Goal: Transaction & Acquisition: Book appointment/travel/reservation

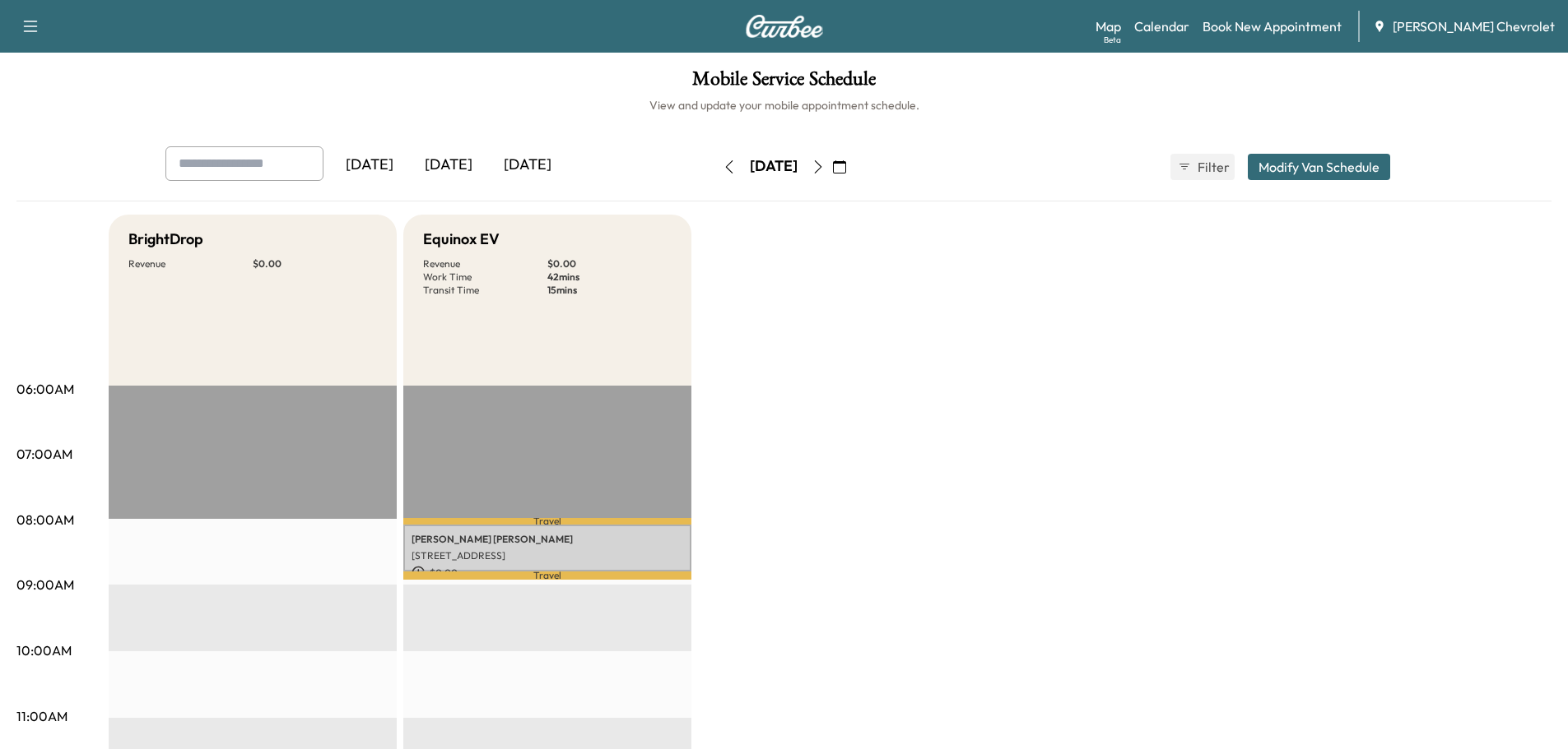
click at [832, 168] on button "button" at bounding box center [818, 166] width 28 height 26
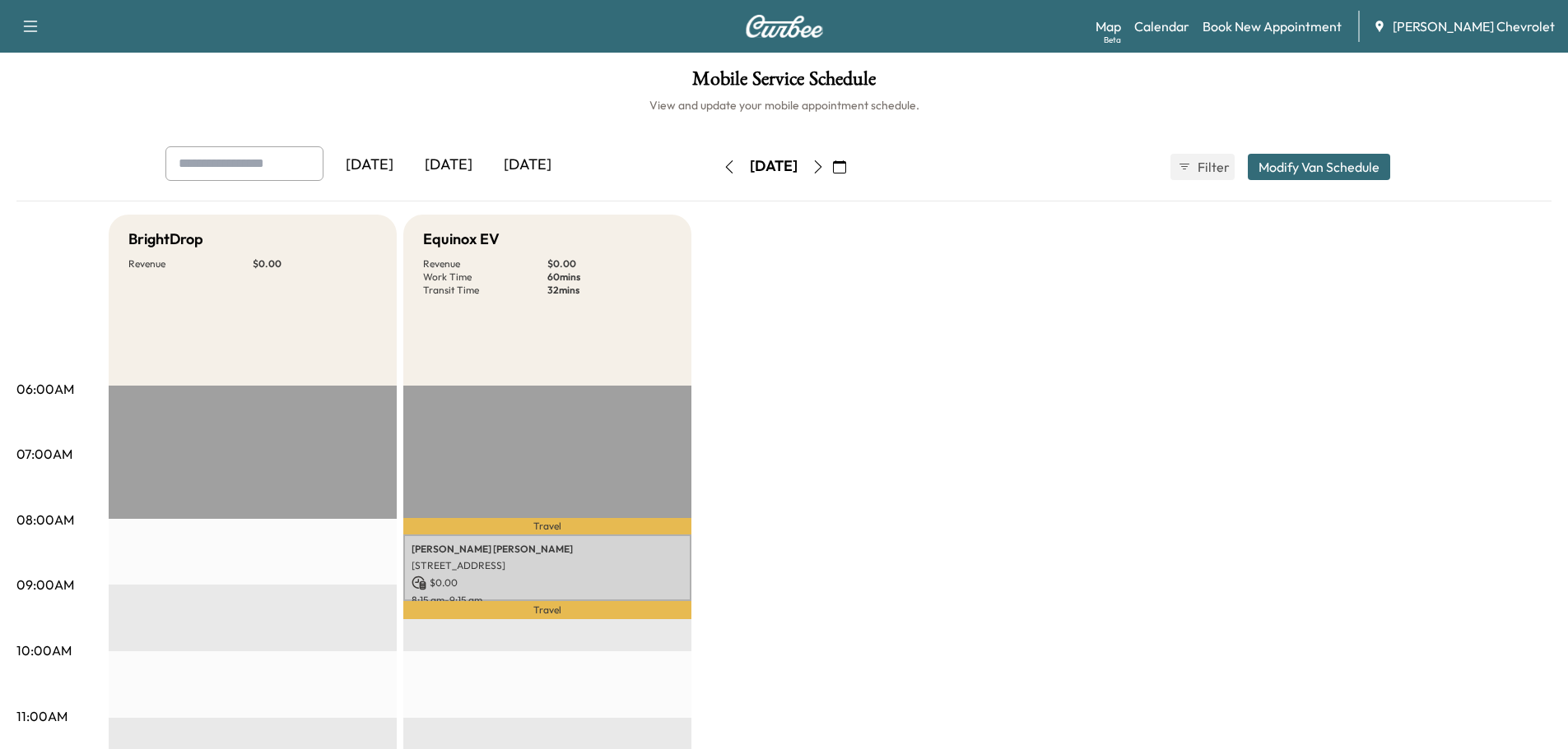
click at [832, 167] on button "button" at bounding box center [818, 166] width 28 height 26
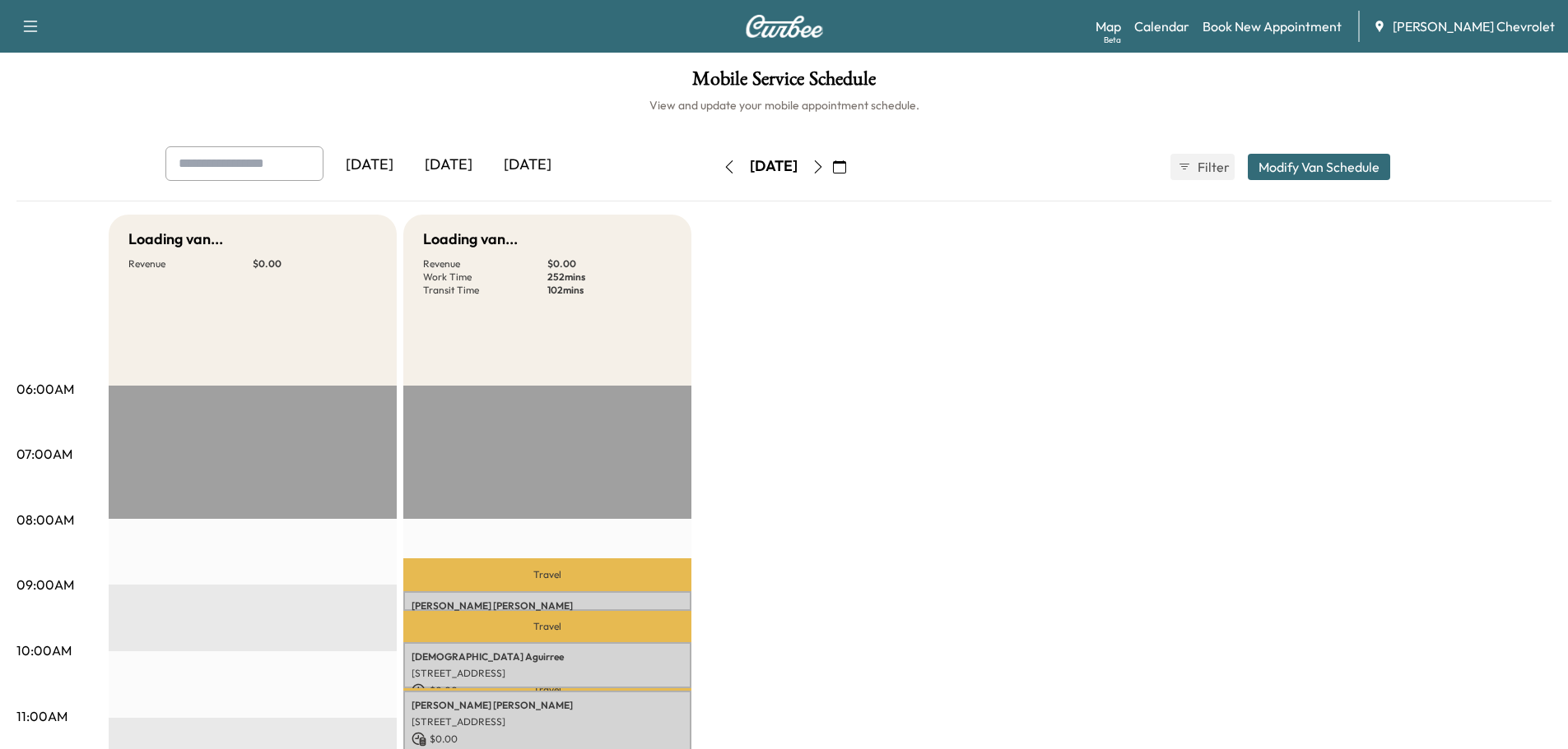
click at [821, 169] on icon "button" at bounding box center [818, 166] width 7 height 13
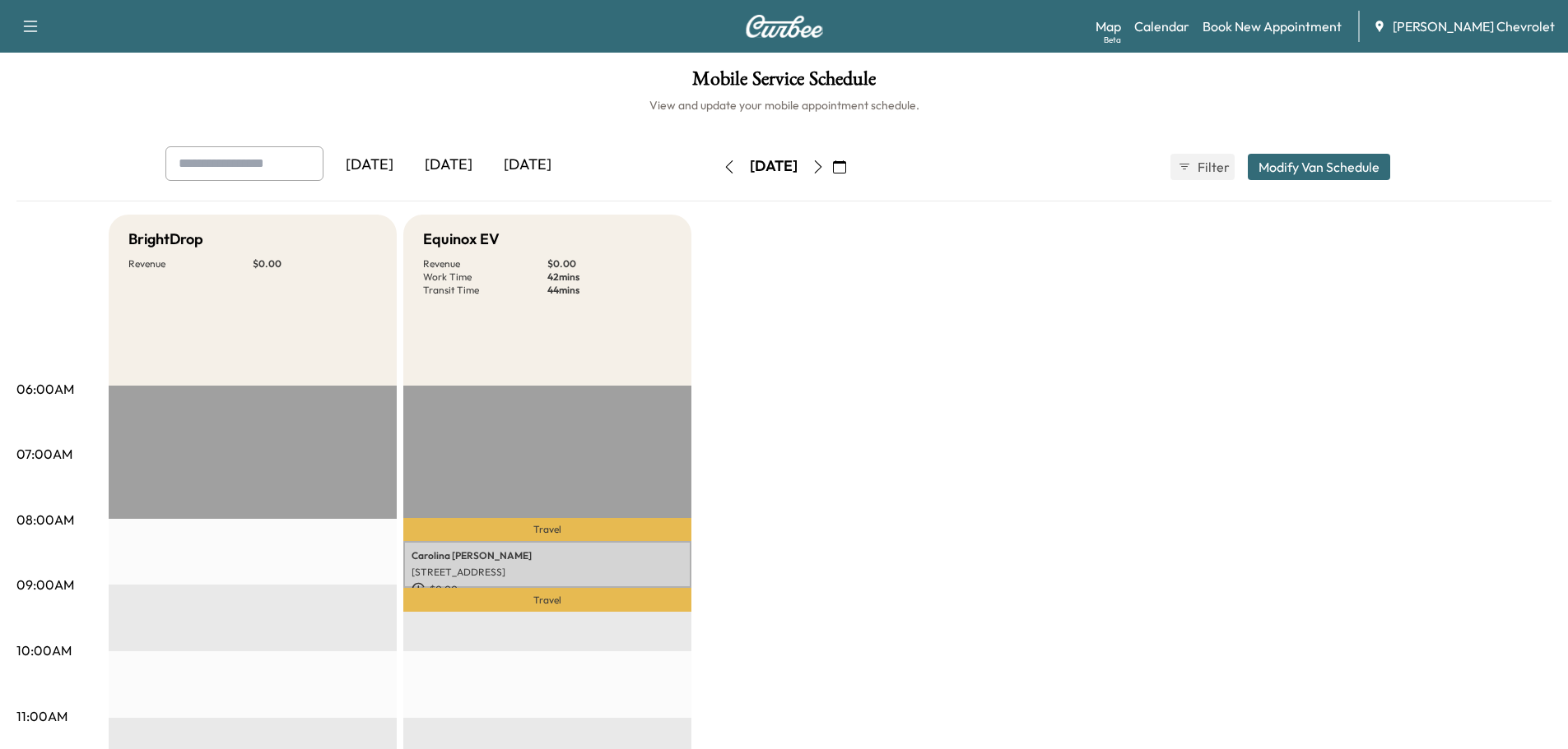
click at [715, 166] on button "button" at bounding box center [729, 166] width 28 height 26
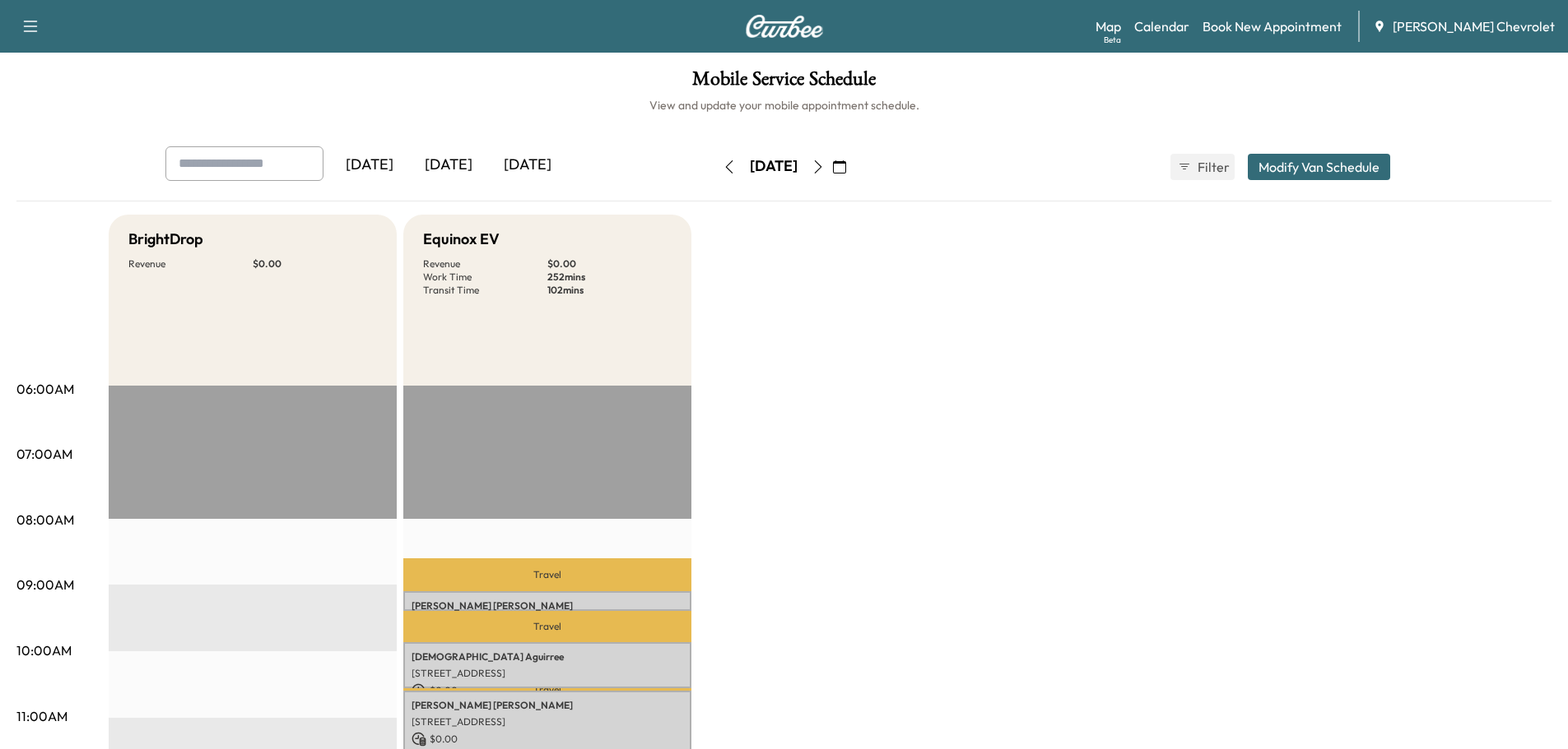
drag, startPoint x: 667, startPoint y: 165, endPoint x: 678, endPoint y: 165, distance: 11.0
click at [715, 165] on button "button" at bounding box center [729, 166] width 28 height 26
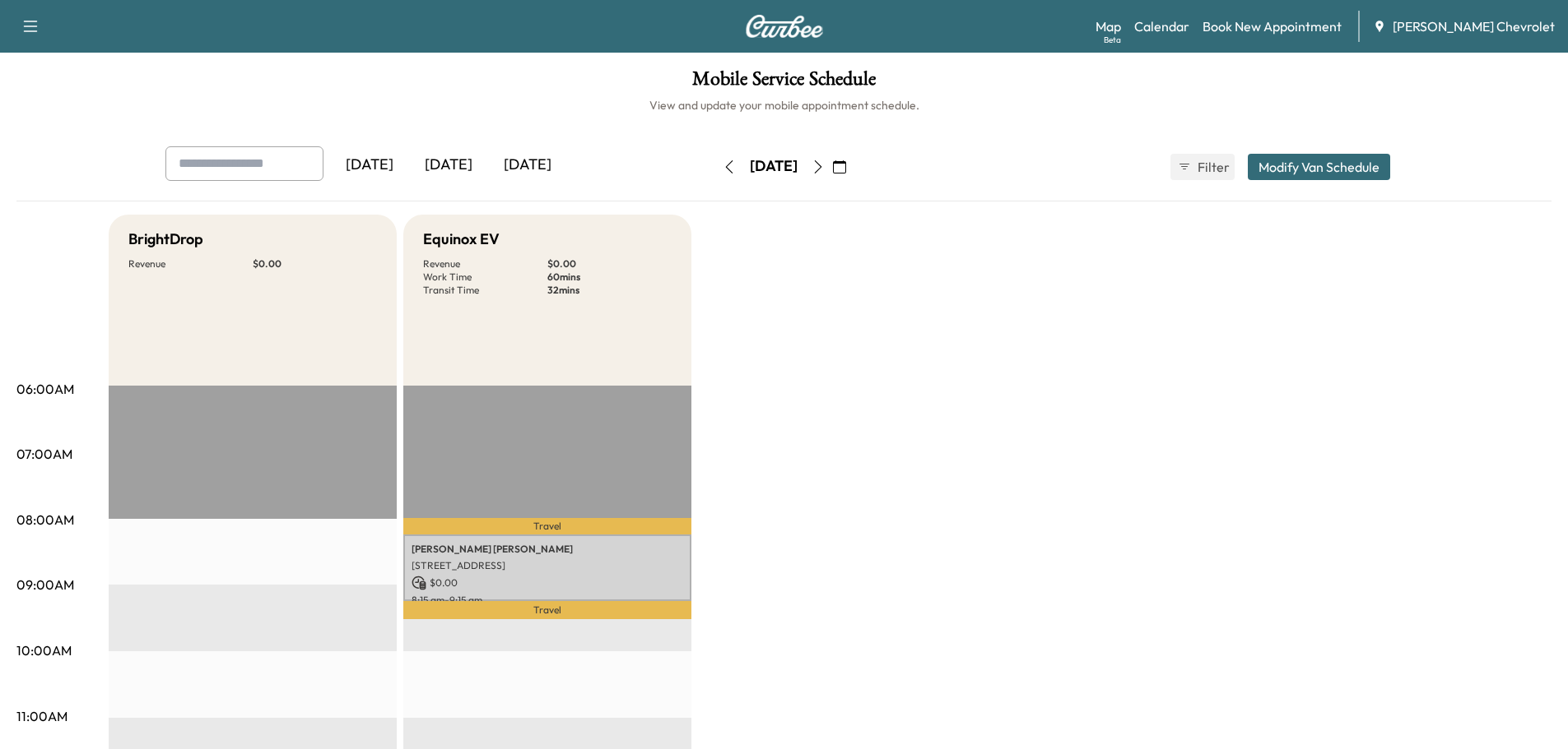
click at [715, 167] on button "button" at bounding box center [729, 166] width 28 height 26
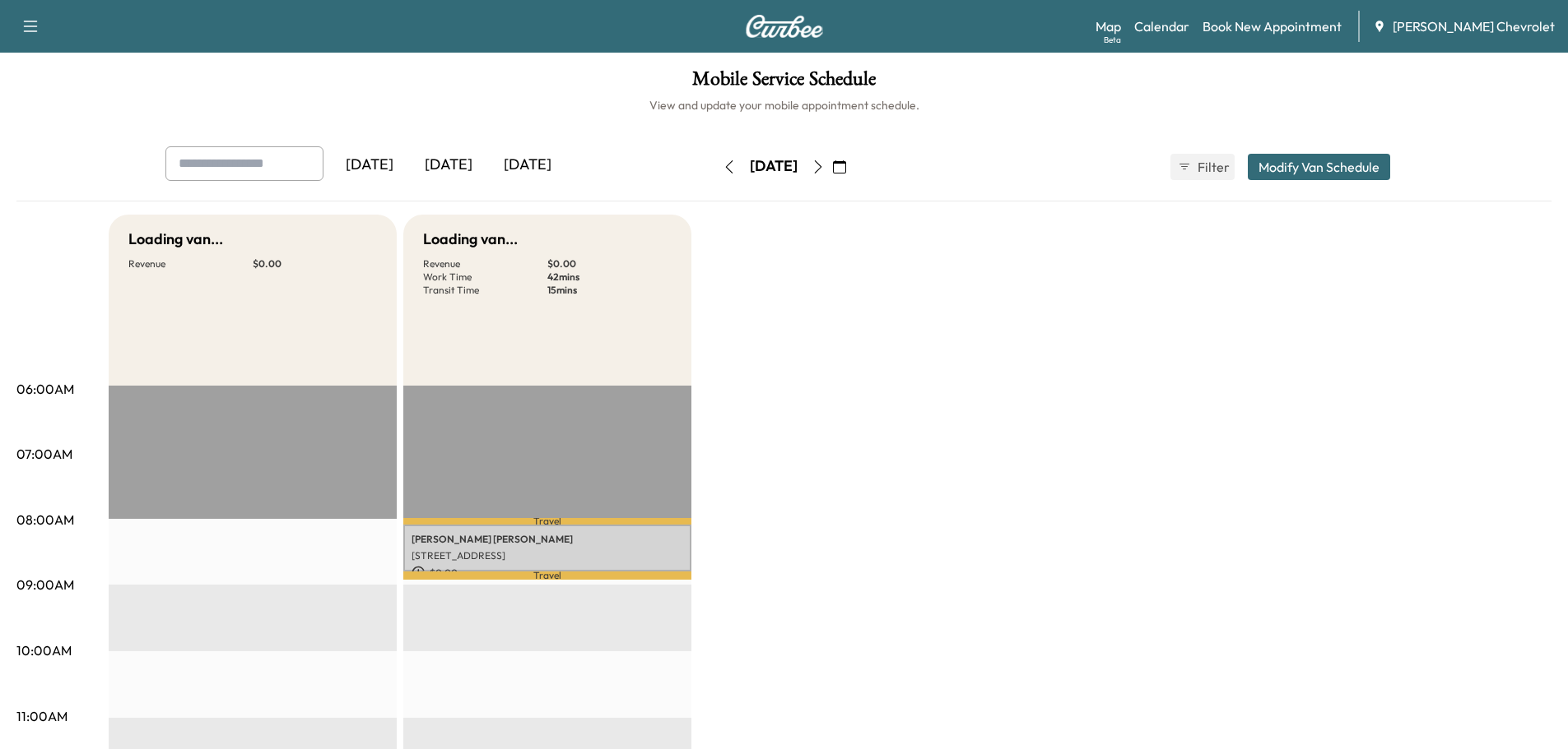
click at [723, 166] on icon "button" at bounding box center [729, 166] width 13 height 13
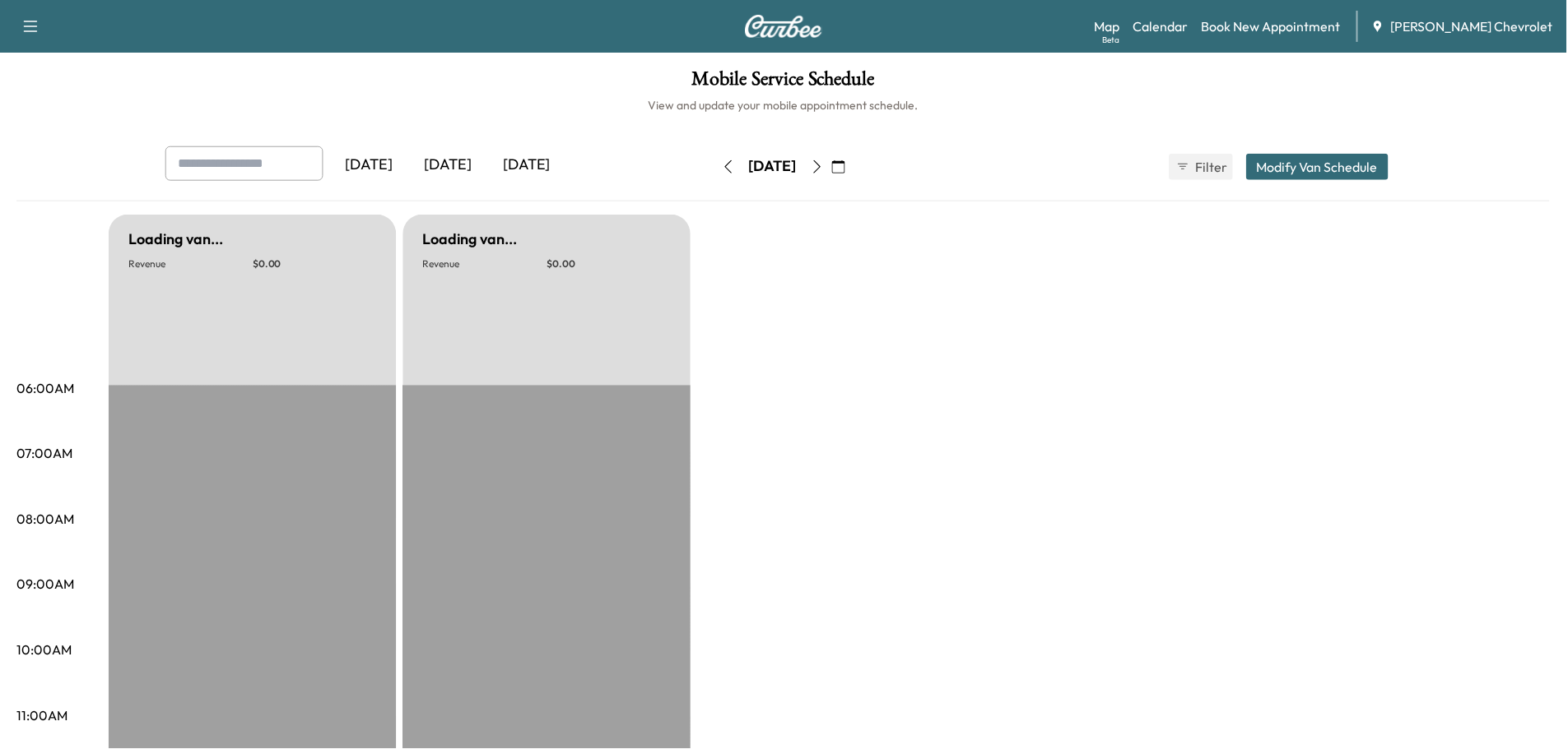
click at [723, 166] on icon "button" at bounding box center [729, 166] width 13 height 13
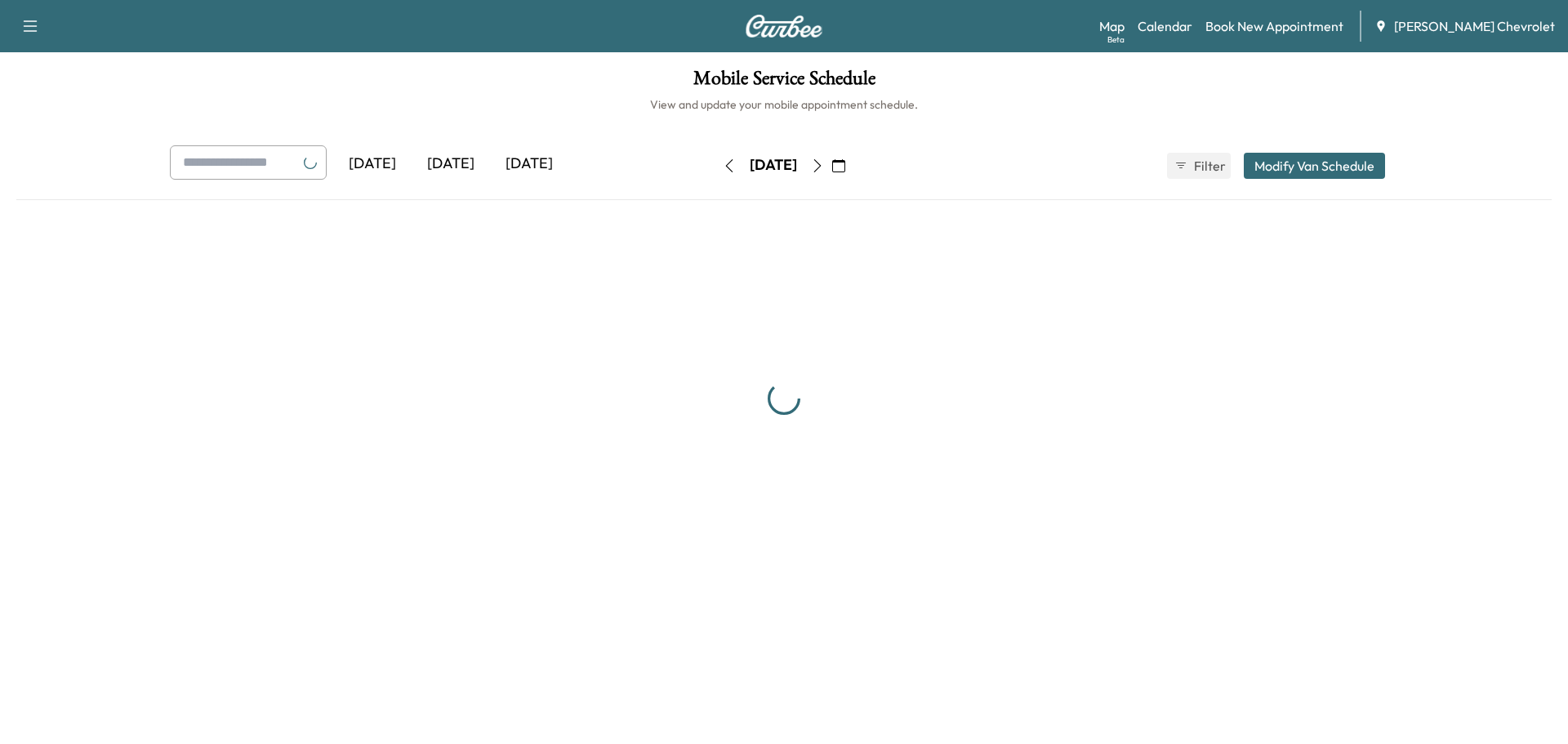
click at [716, 165] on button "button" at bounding box center [729, 165] width 28 height 26
click at [666, 165] on div "[DATE] [DATE] [DATE] [DATE] September 2025 S M T W T F S 31 1 2 3 4 5 6 7 8 9 1…" at bounding box center [784, 165] width 1255 height 41
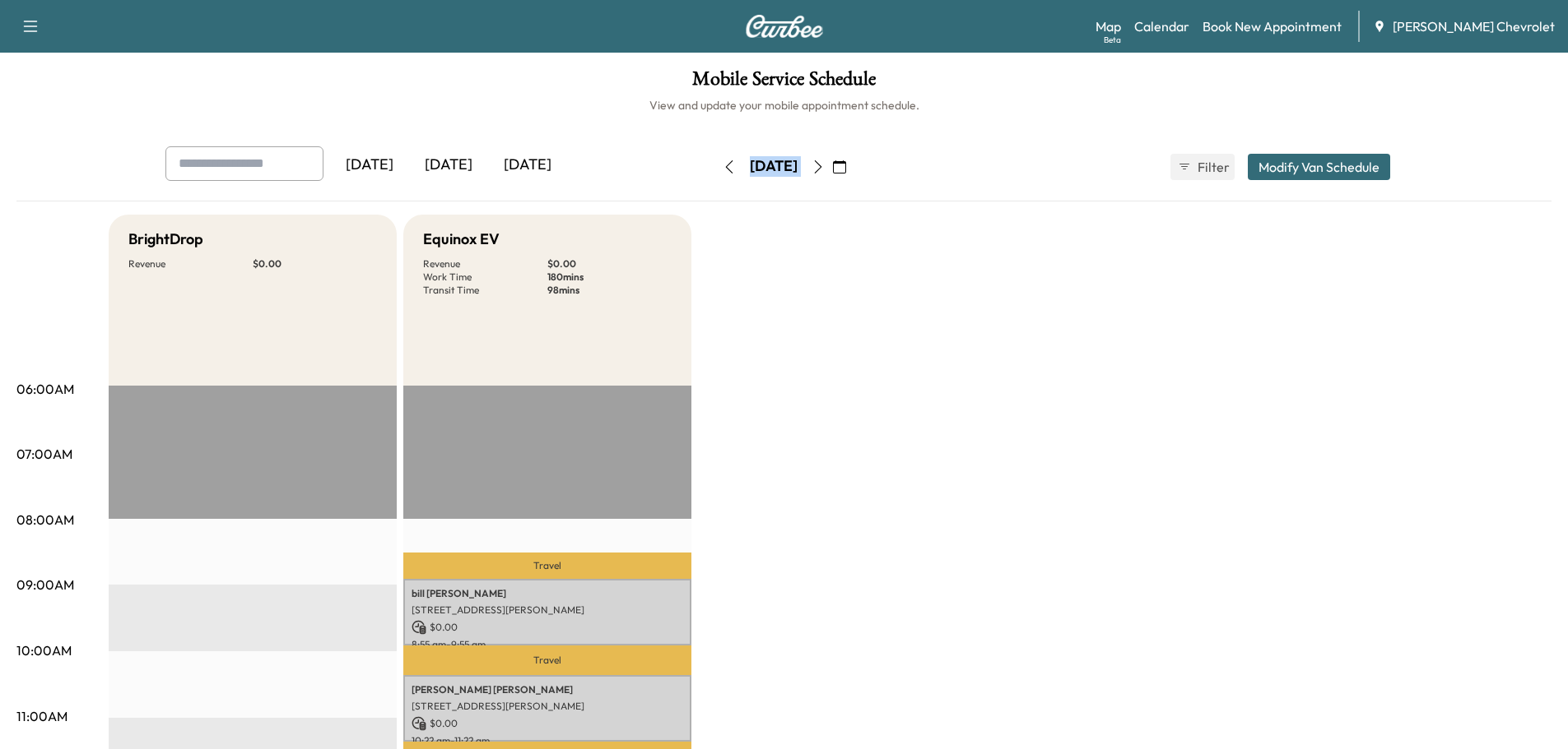
click at [715, 166] on button "button" at bounding box center [729, 166] width 28 height 26
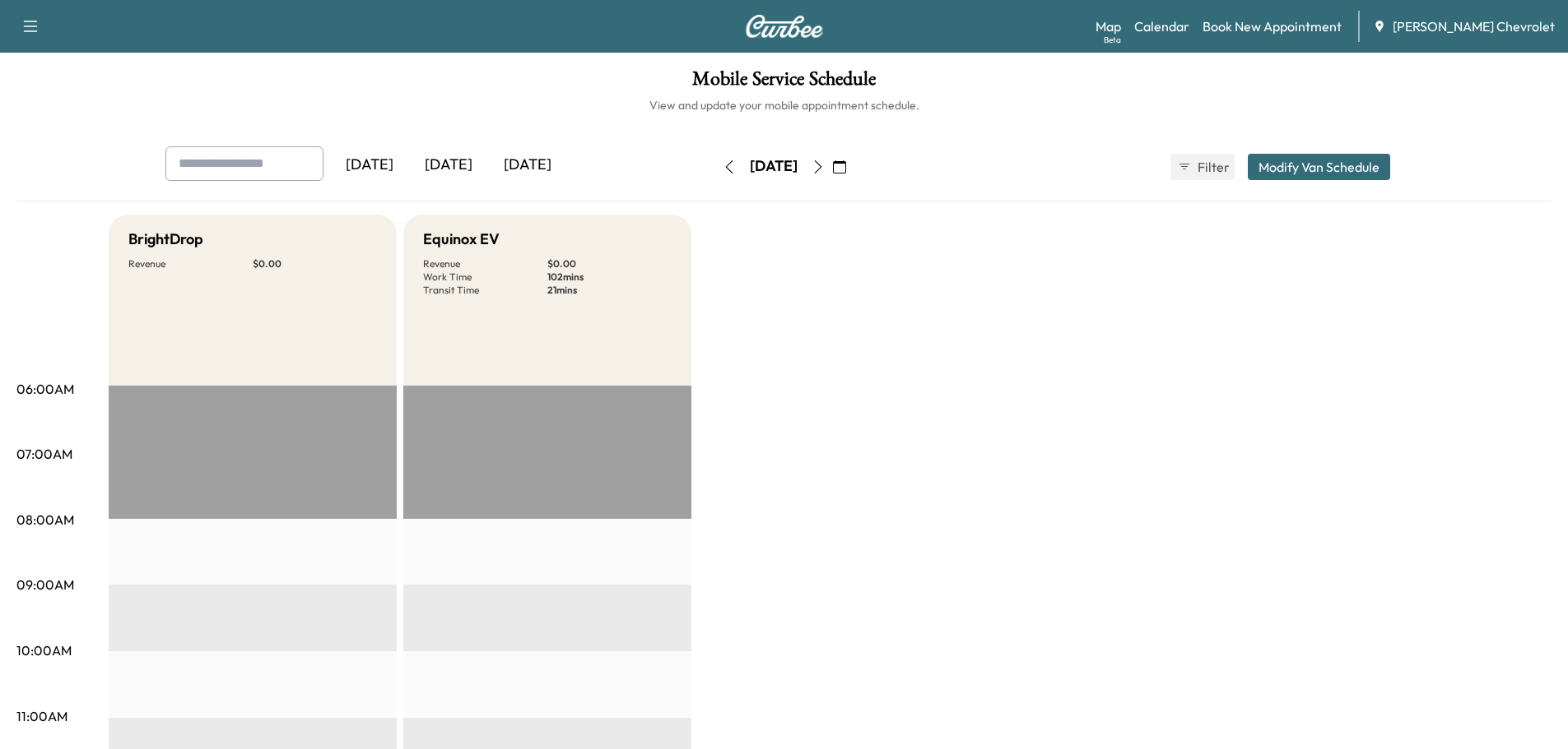
click at [825, 167] on icon "button" at bounding box center [818, 166] width 13 height 13
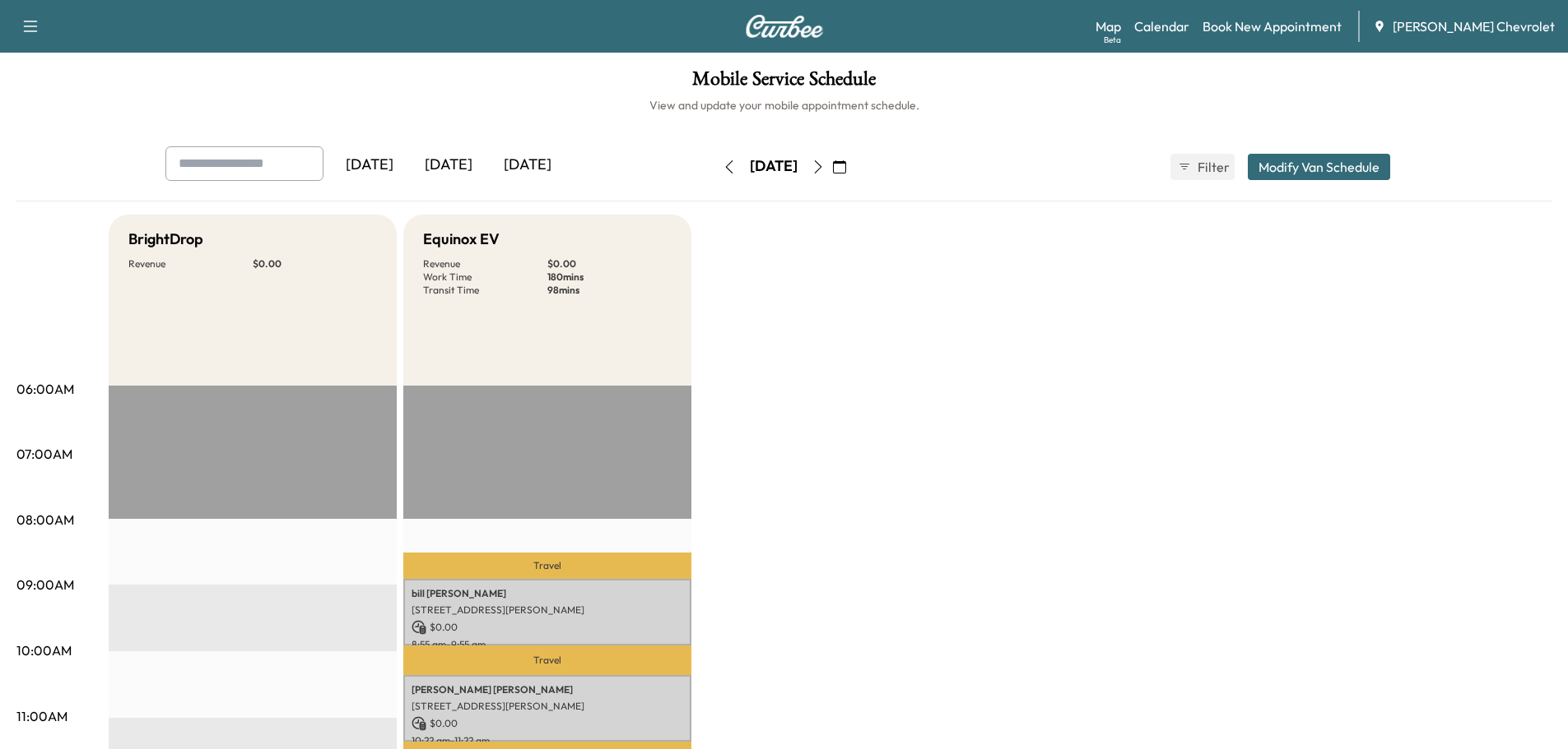
click at [853, 165] on button "button" at bounding box center [839, 166] width 28 height 26
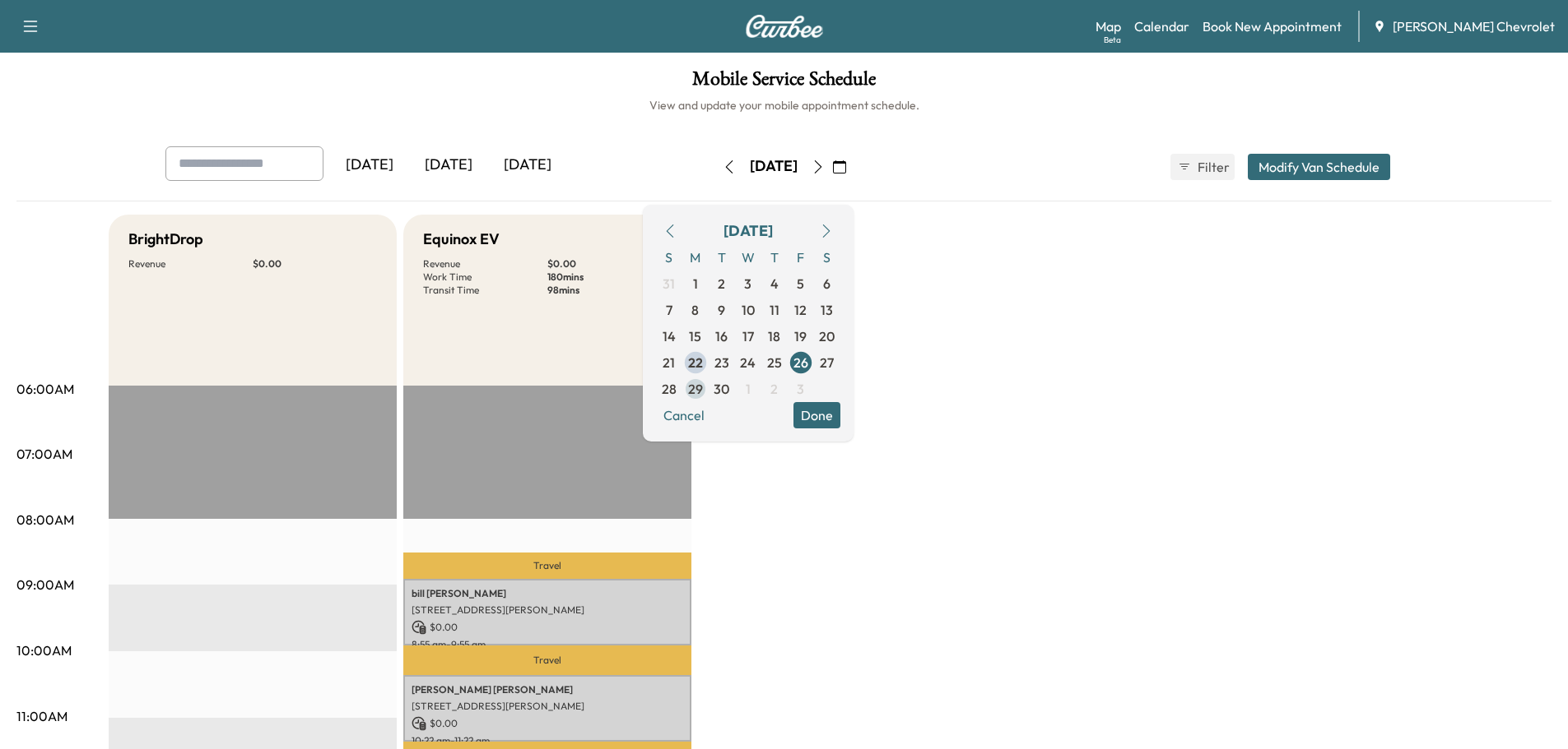
click at [703, 394] on span "29" at bounding box center [696, 389] width 15 height 20
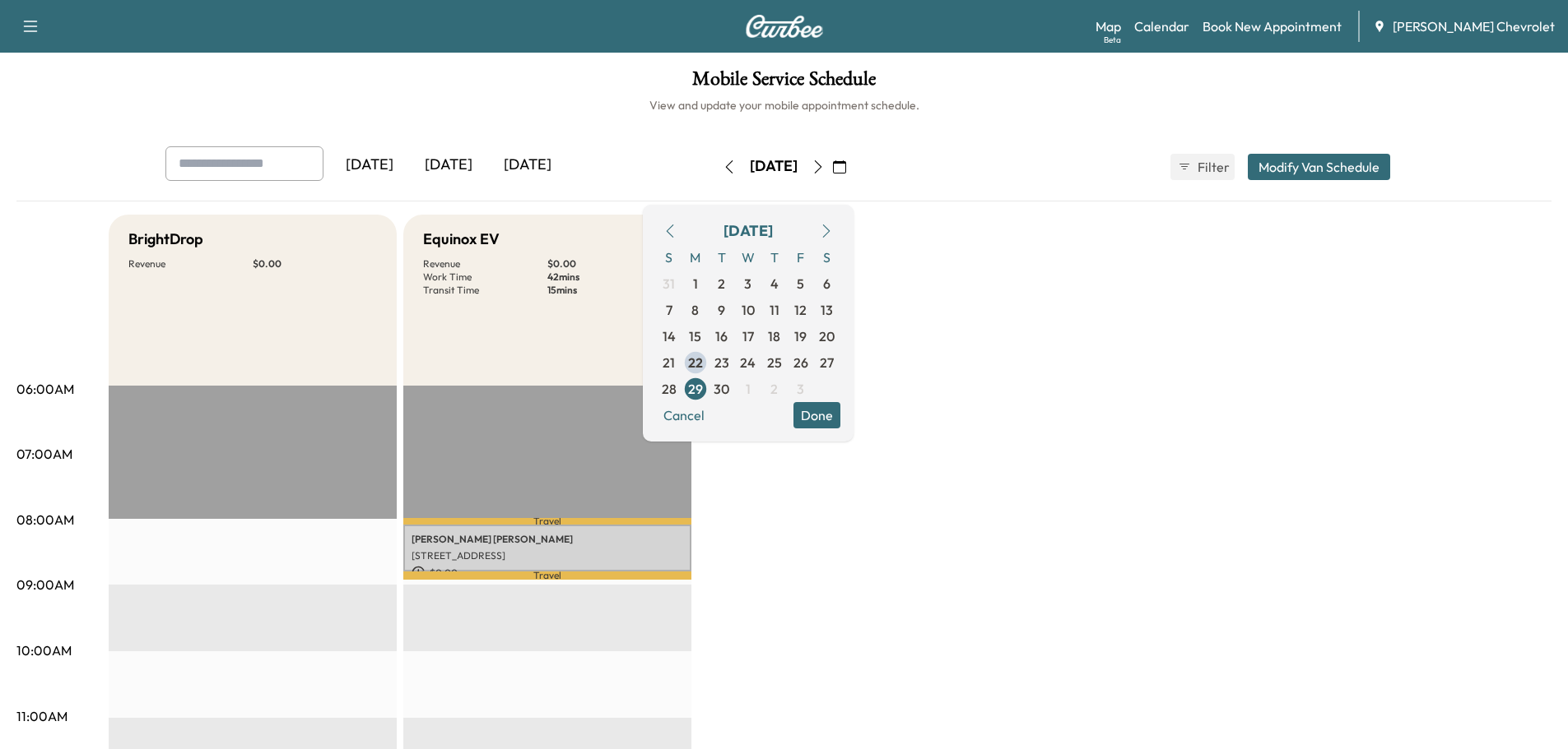
click at [703, 387] on span "29" at bounding box center [696, 389] width 15 height 20
click at [703, 388] on span "29" at bounding box center [696, 389] width 15 height 20
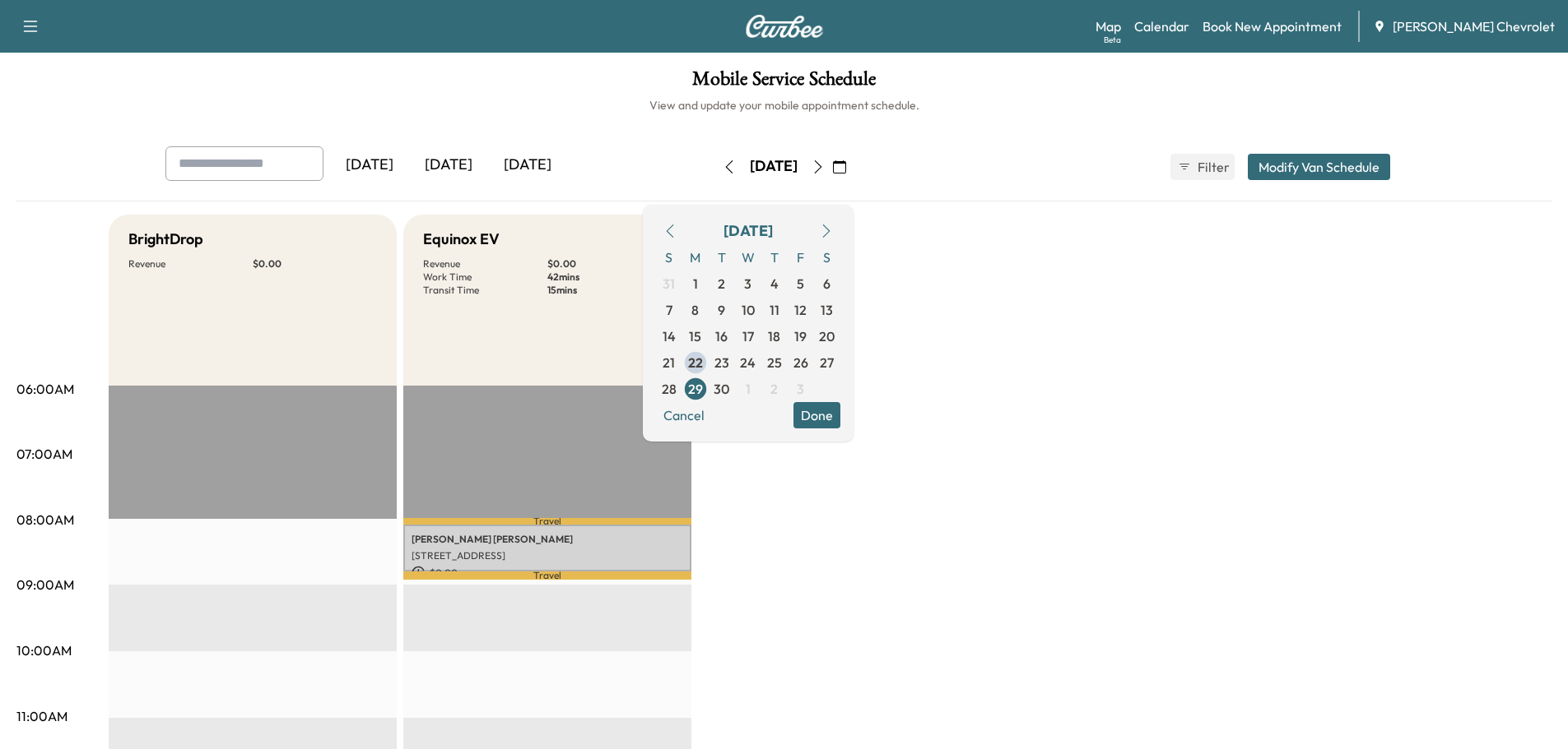
click at [840, 421] on button "Done" at bounding box center [817, 415] width 47 height 26
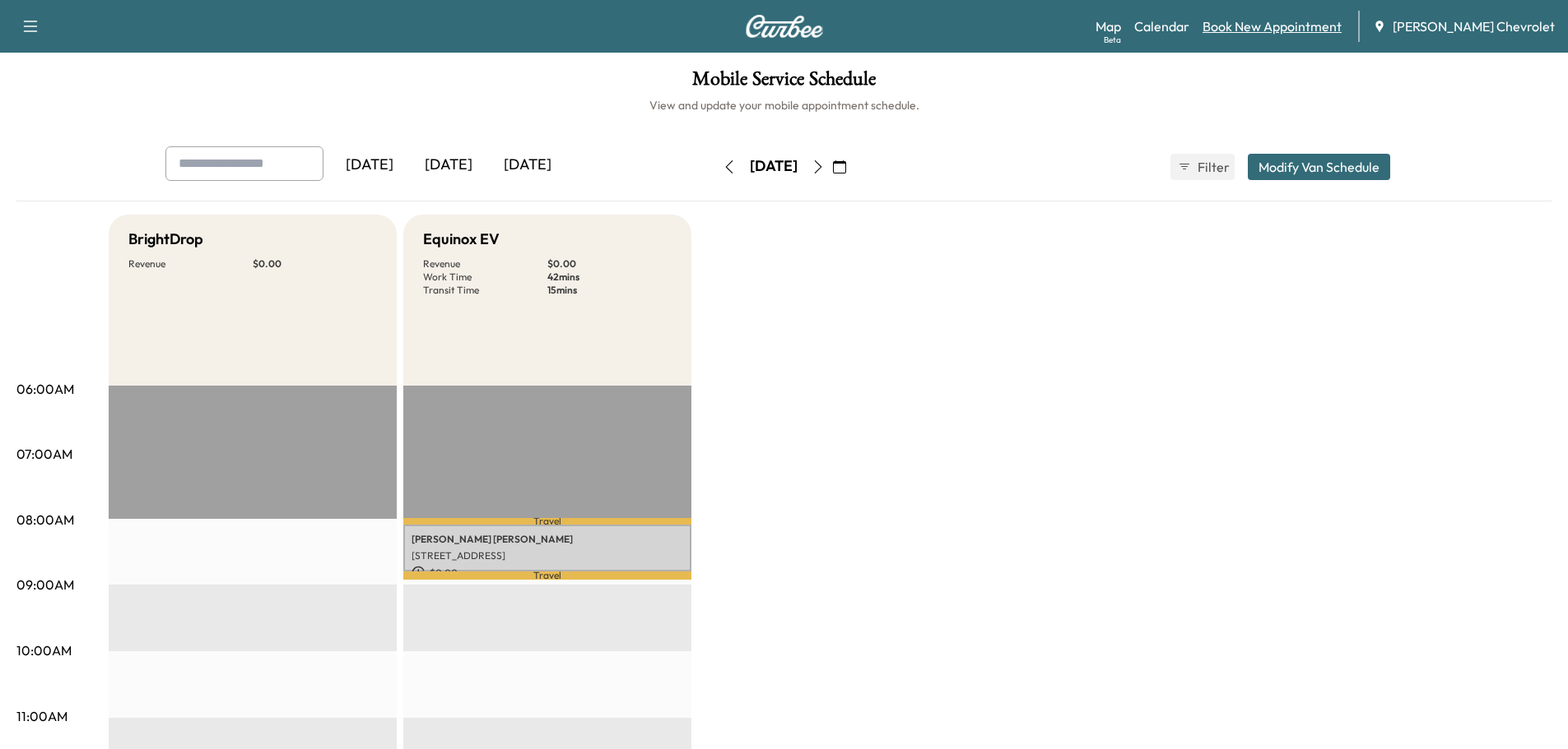
click at [1291, 27] on link "Book New Appointment" at bounding box center [1271, 26] width 139 height 20
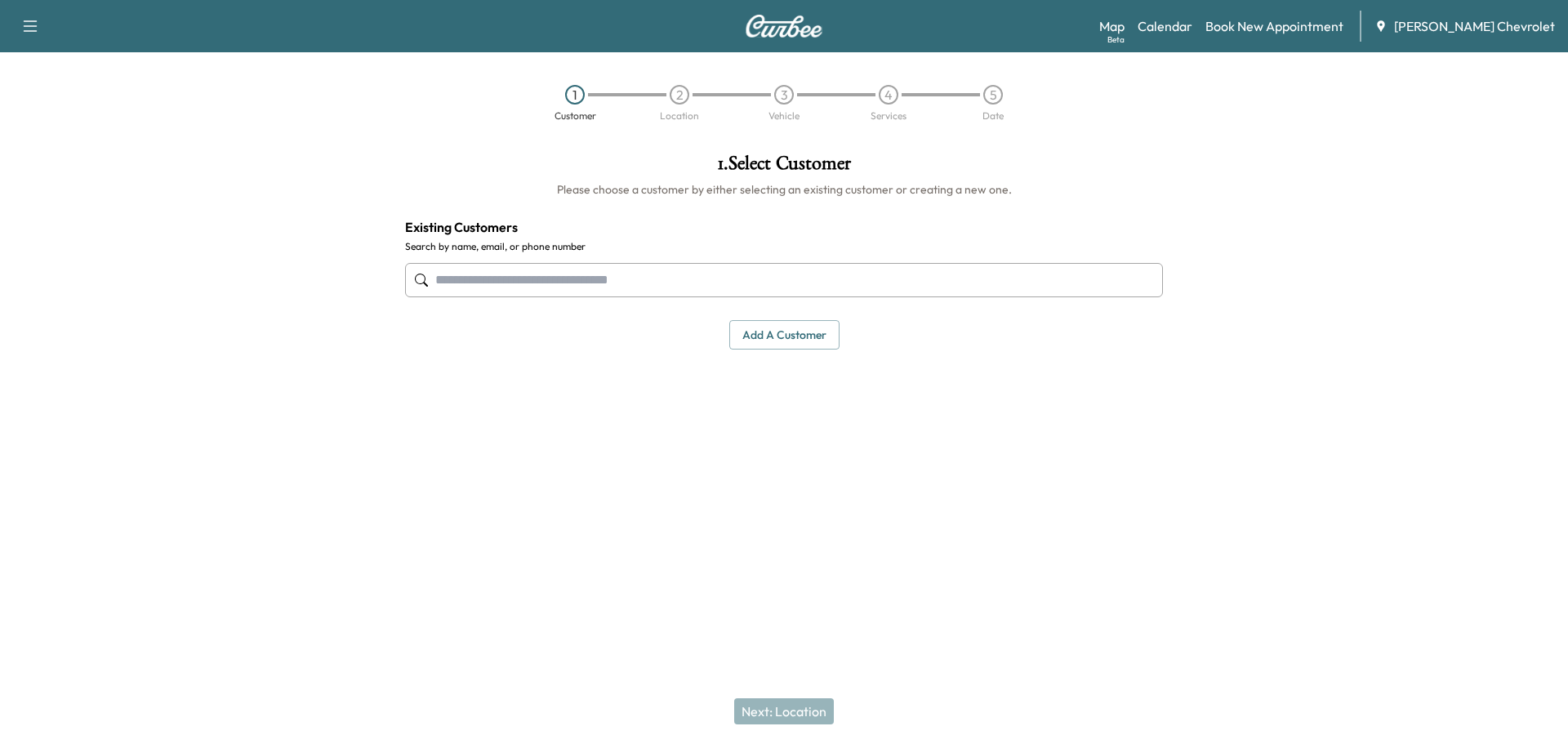
click at [570, 276] on input "text" at bounding box center [784, 280] width 758 height 34
click at [579, 284] on input "**********" at bounding box center [784, 280] width 758 height 34
type input "**********"
click at [634, 400] on div "1 . Select Customer Please choose a customer by either selecting an existing cu…" at bounding box center [784, 327] width 784 height 373
click at [756, 341] on button "Add a customer" at bounding box center [784, 335] width 110 height 30
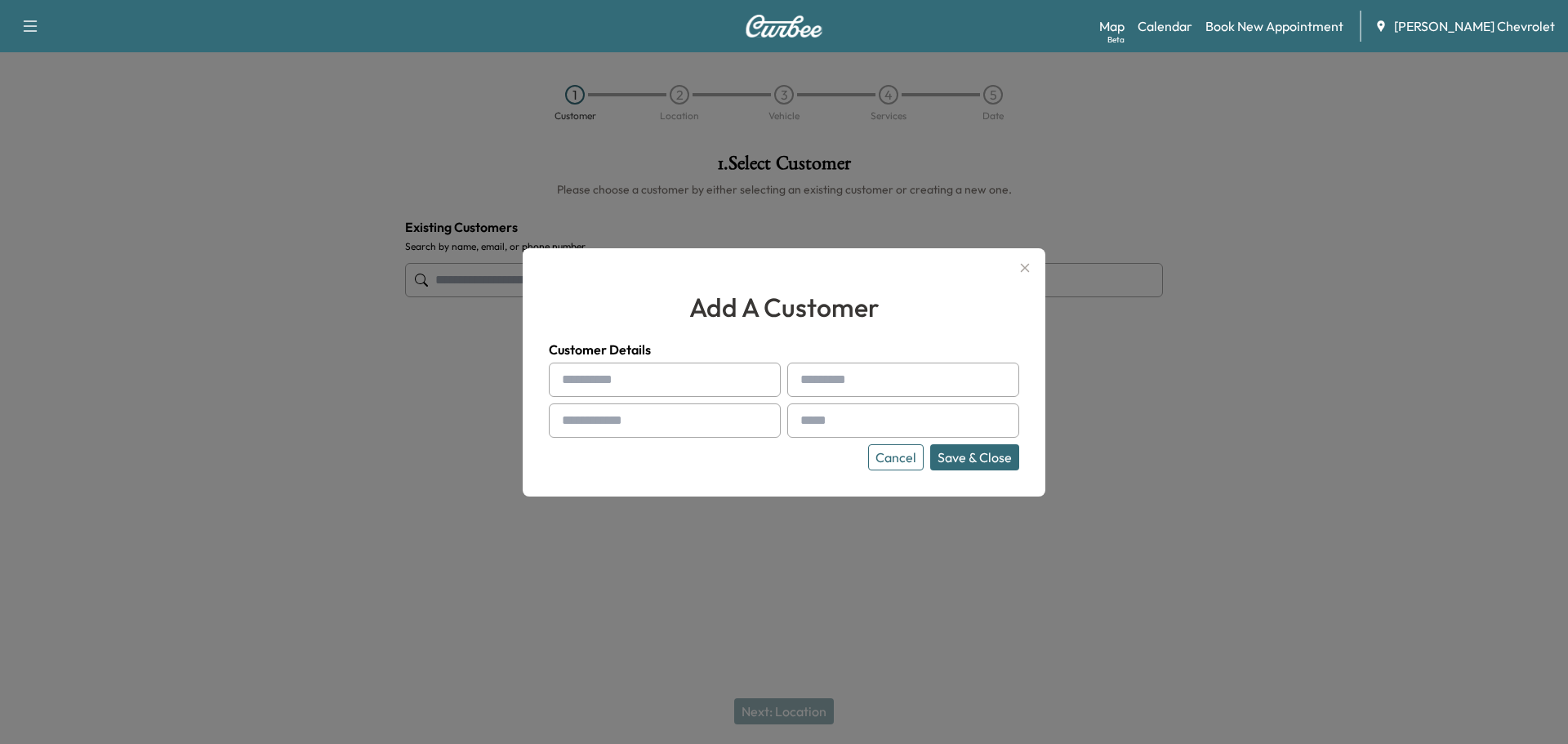
drag, startPoint x: 556, startPoint y: 368, endPoint x: 570, endPoint y: 373, distance: 14.9
click at [563, 372] on div at bounding box center [664, 380] width 232 height 34
click at [621, 383] on input "text" at bounding box center [664, 380] width 232 height 34
paste input "**********"
drag, startPoint x: 599, startPoint y: 380, endPoint x: 876, endPoint y: 369, distance: 277.2
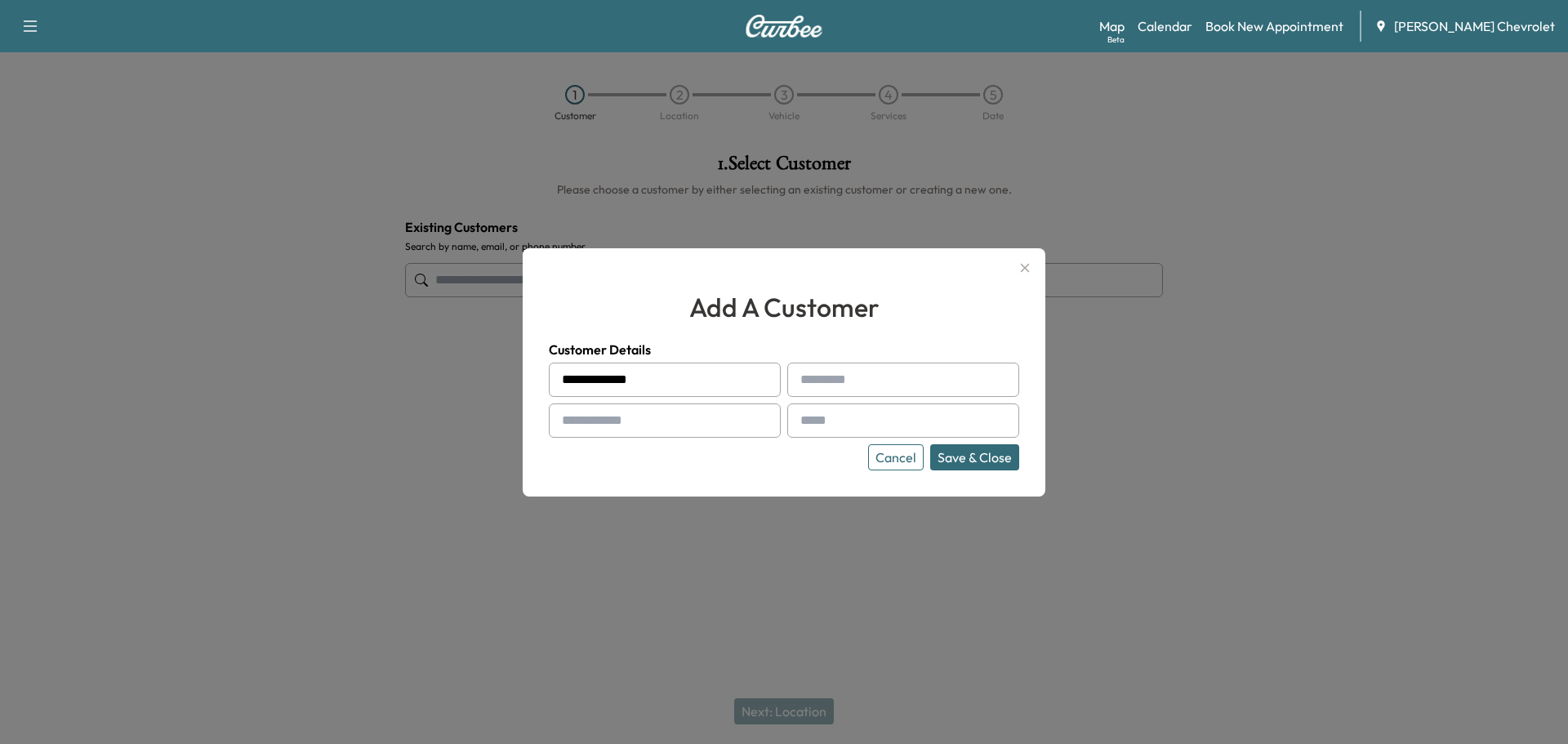
click at [875, 370] on div "**********" at bounding box center [784, 416] width 470 height 107
type input "****"
click at [868, 383] on input "text" at bounding box center [903, 380] width 232 height 34
paste input "**********"
drag, startPoint x: 844, startPoint y: 373, endPoint x: 655, endPoint y: 378, distance: 189.1
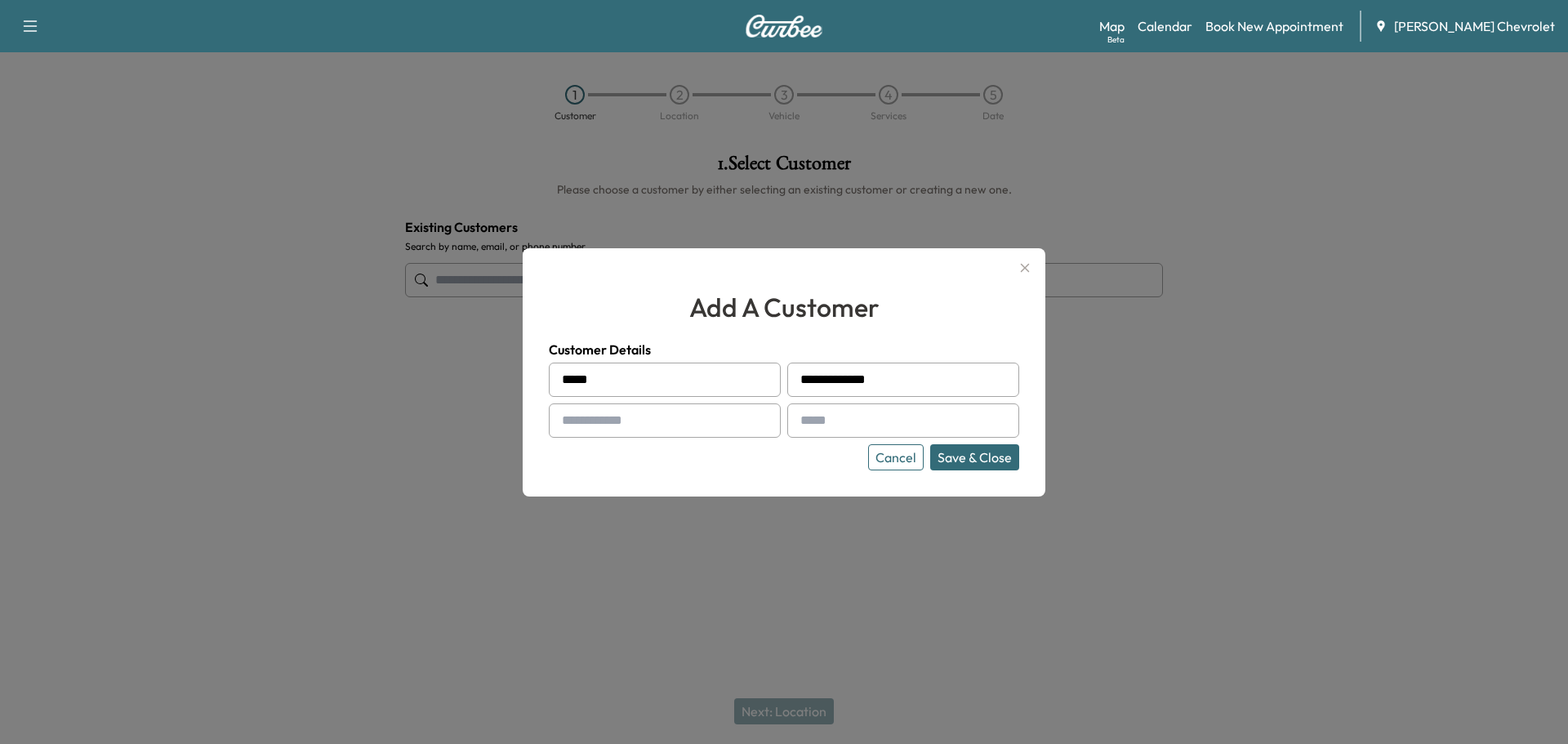
click at [655, 378] on div "**********" at bounding box center [784, 416] width 470 height 107
type input "******"
click at [681, 414] on input "text" at bounding box center [664, 421] width 232 height 34
type input "**********"
click at [849, 423] on input "text" at bounding box center [903, 421] width 232 height 34
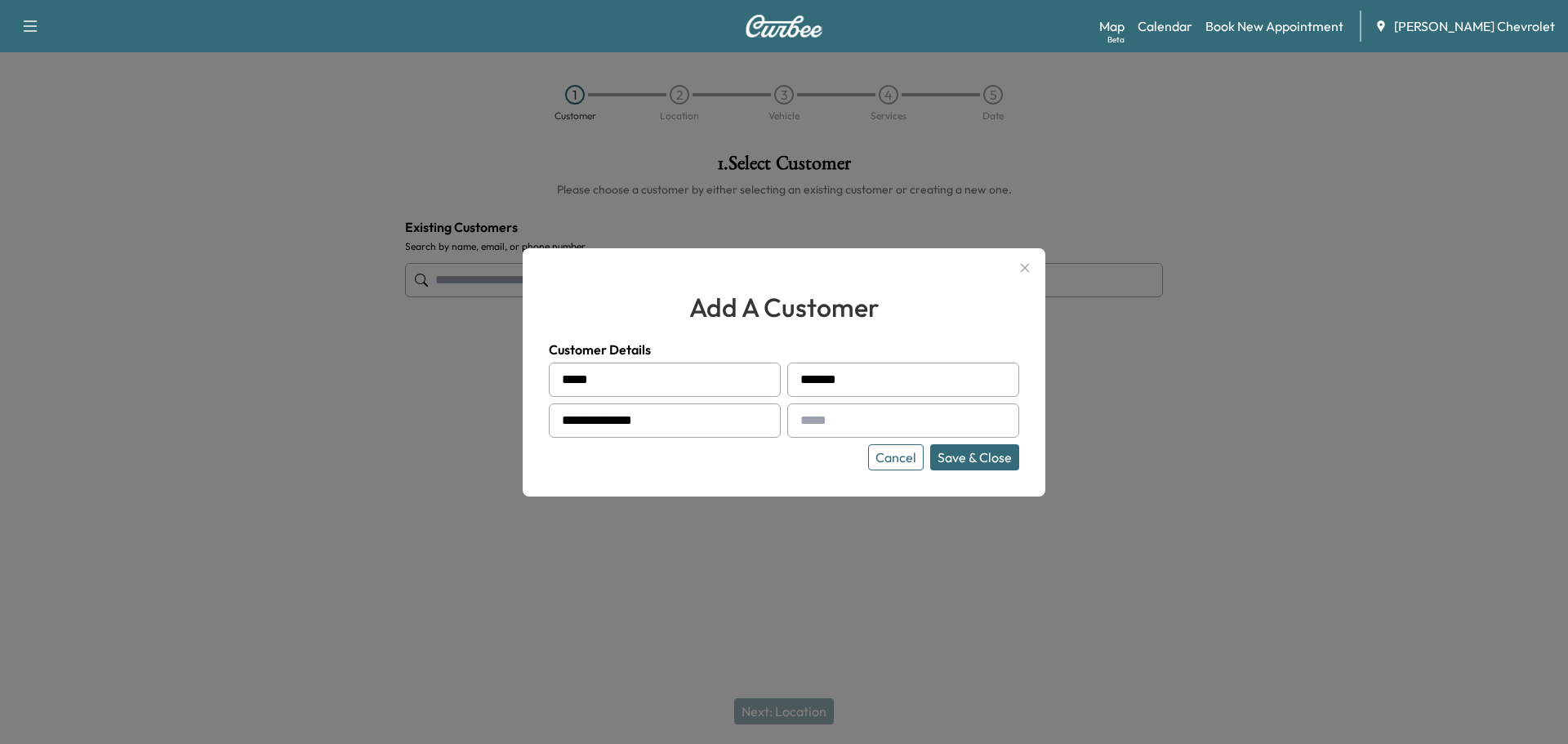
click at [830, 420] on input "text" at bounding box center [903, 421] width 232 height 34
click at [830, 419] on input "text" at bounding box center [903, 421] width 232 height 34
paste input "**********"
type input "**********"
drag, startPoint x: 1097, startPoint y: 406, endPoint x: 1058, endPoint y: 407, distance: 39.0
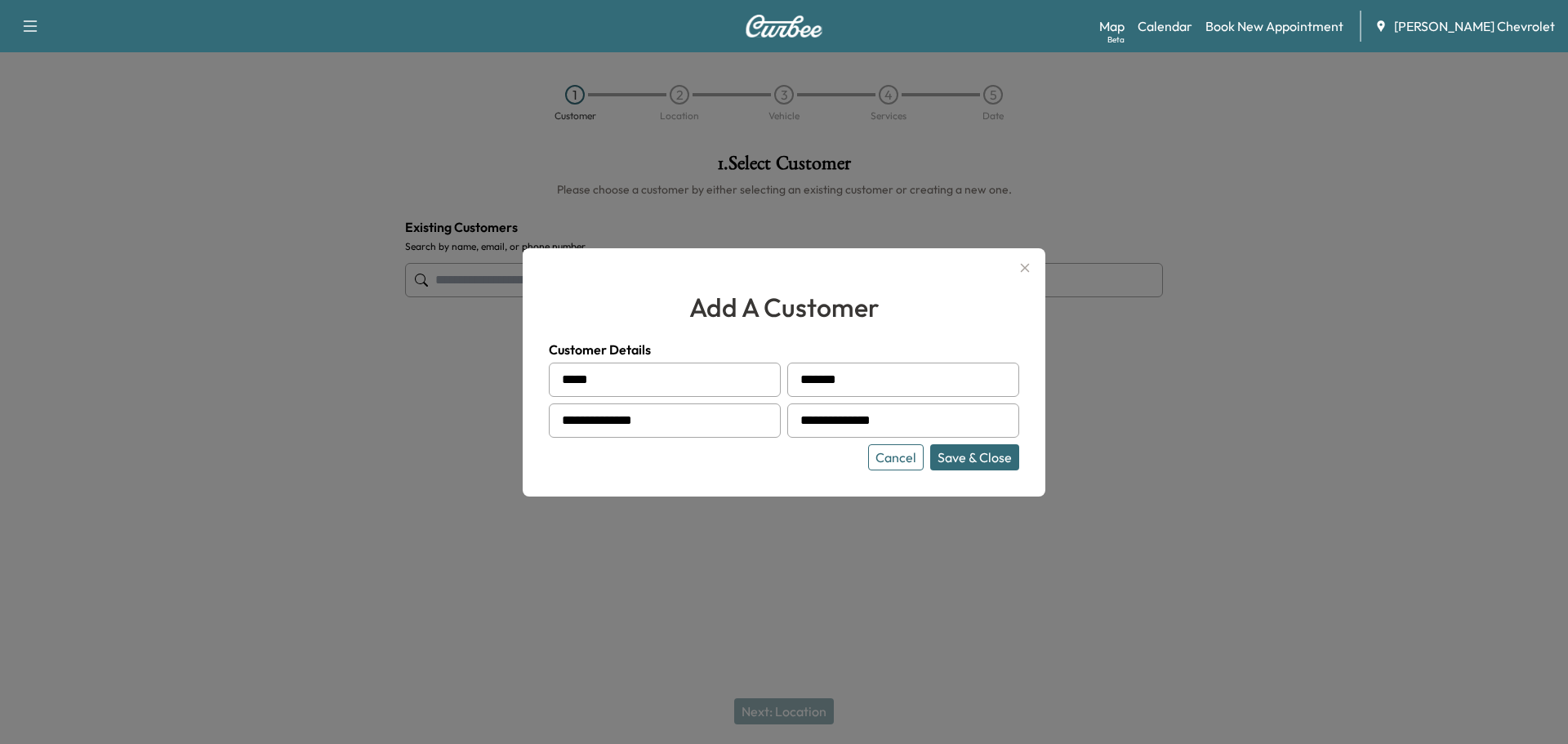
click at [1097, 405] on div at bounding box center [784, 372] width 1568 height 744
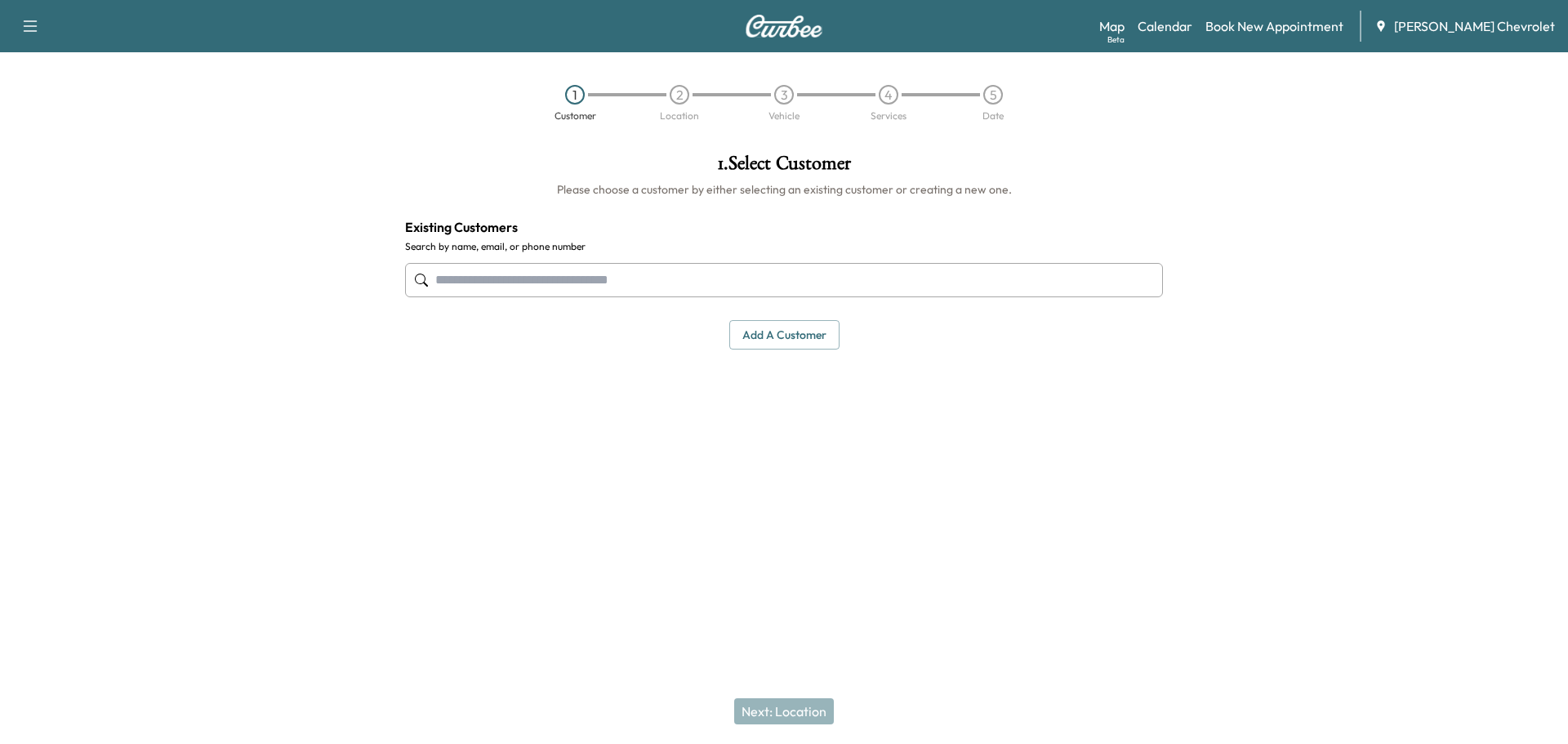
click at [702, 267] on input "text" at bounding box center [784, 280] width 758 height 34
click at [770, 328] on button "Add a customer" at bounding box center [784, 335] width 110 height 30
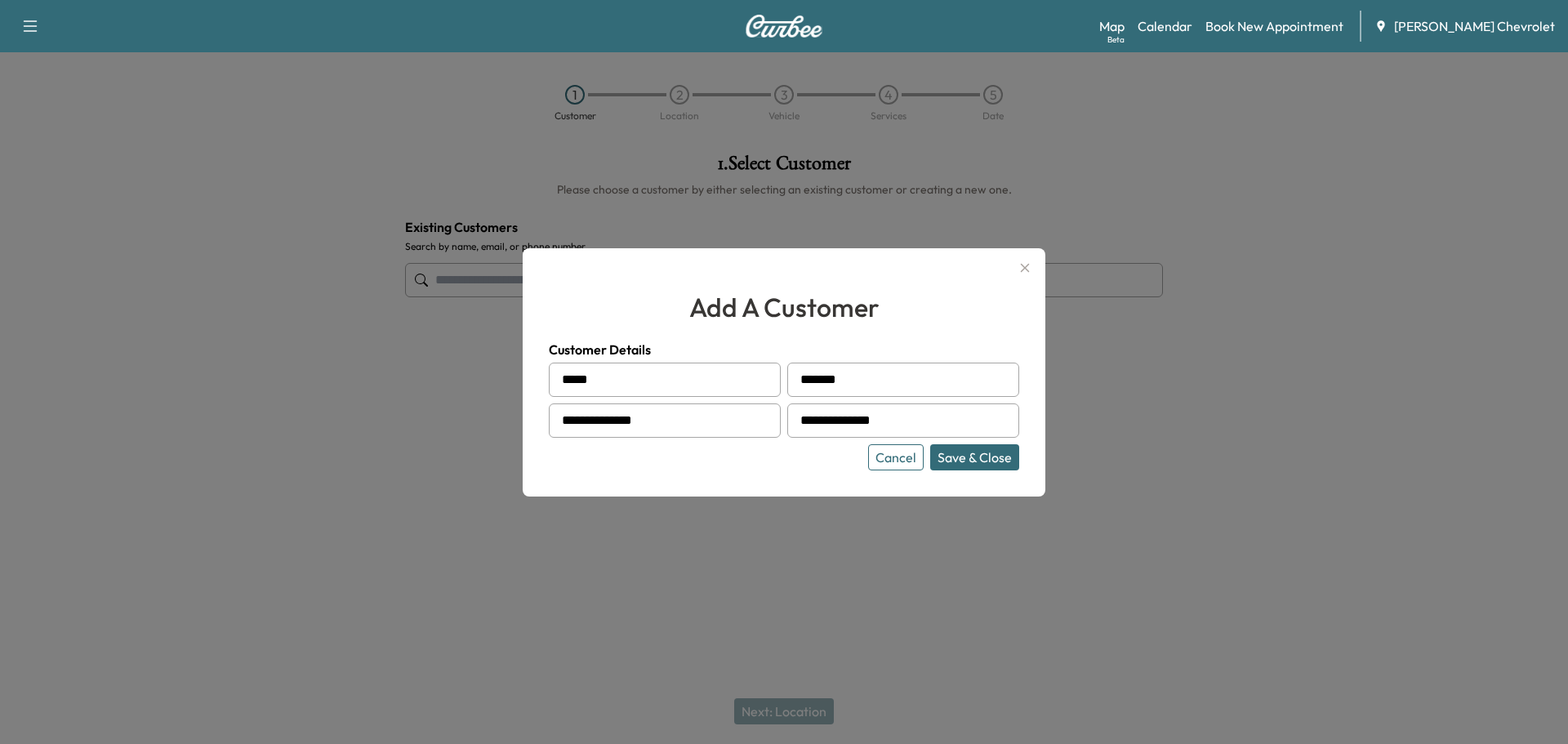
click at [963, 467] on button "Save & Close" at bounding box center [975, 457] width 89 height 26
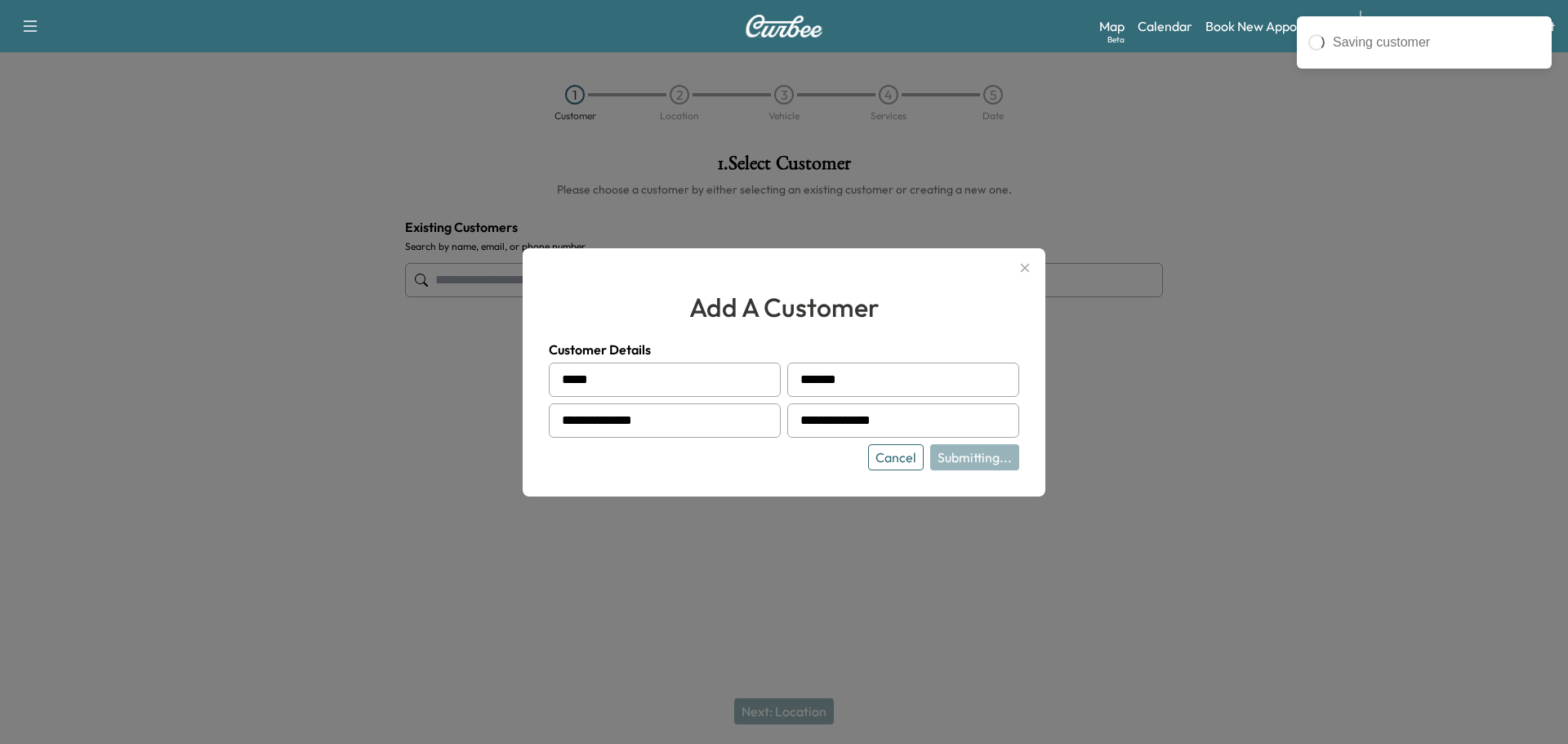
type input "**********"
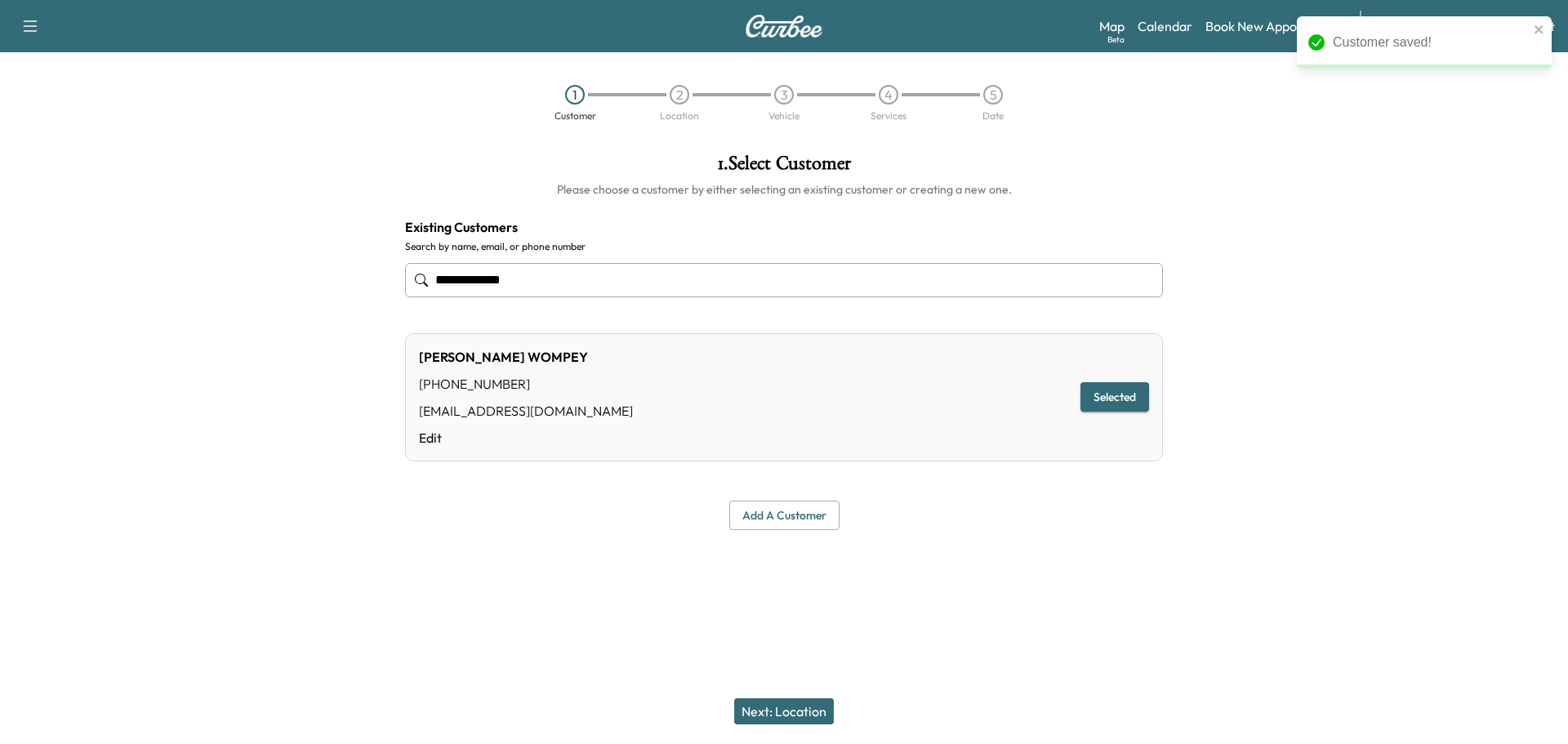
click at [1127, 401] on button "Selected" at bounding box center [1115, 397] width 69 height 30
click at [785, 695] on div "Next: Location" at bounding box center [784, 711] width 1568 height 65
click at [784, 703] on button "Next: Location" at bounding box center [784, 711] width 99 height 26
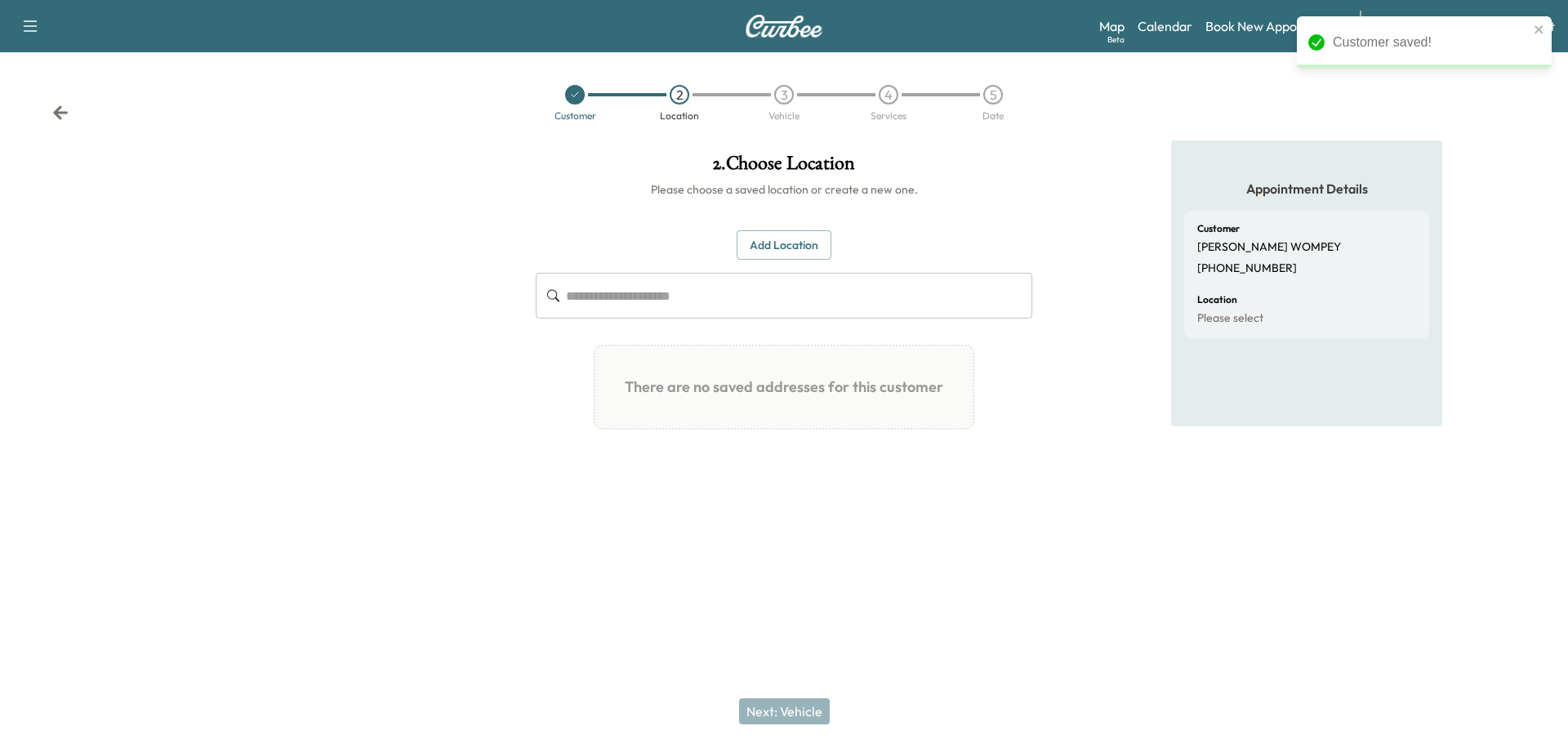
click at [764, 296] on input "text" at bounding box center [799, 295] width 467 height 46
click at [798, 237] on button "Add Location" at bounding box center [784, 245] width 95 height 30
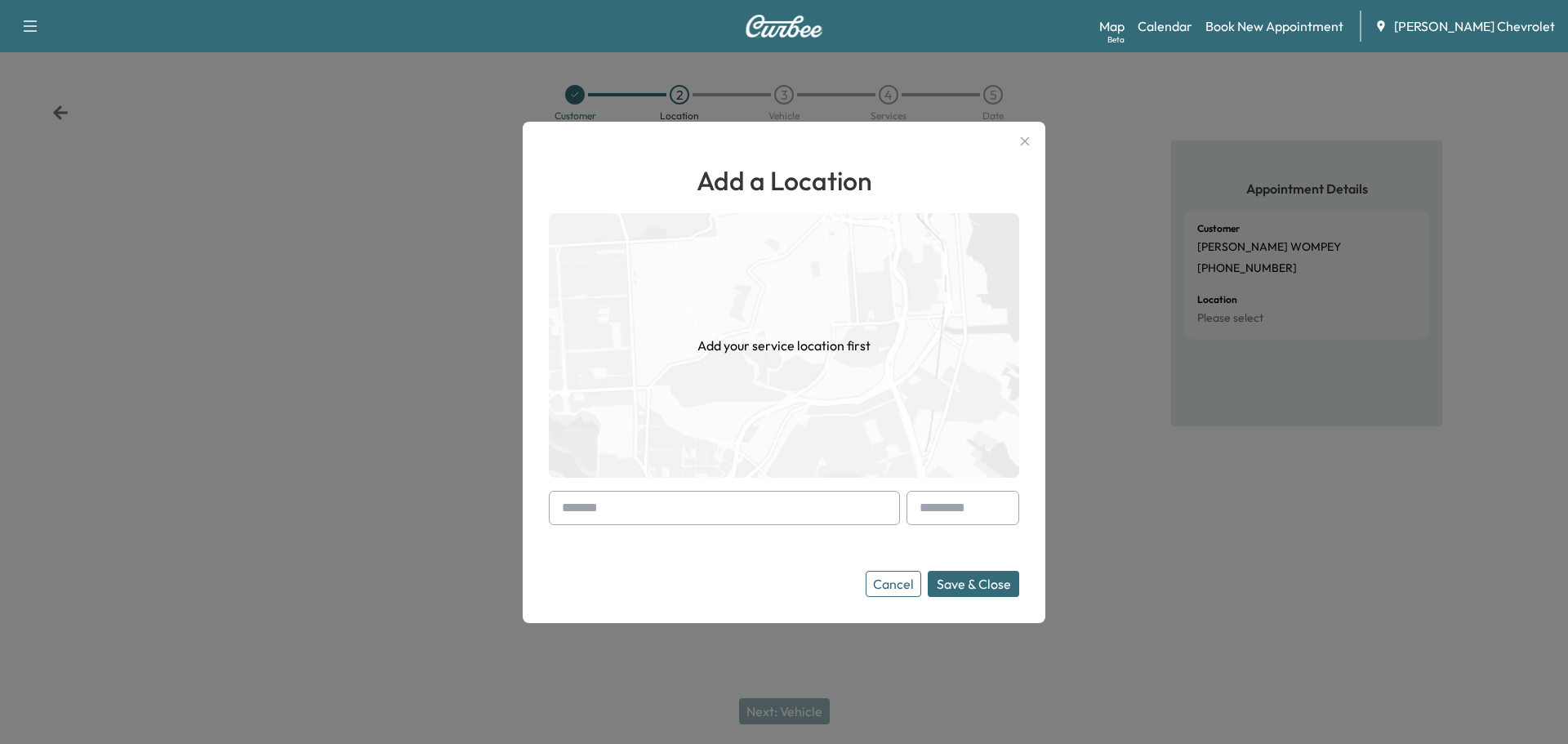
click at [673, 511] on input "text" at bounding box center [724, 508] width 351 height 34
paste input "**********"
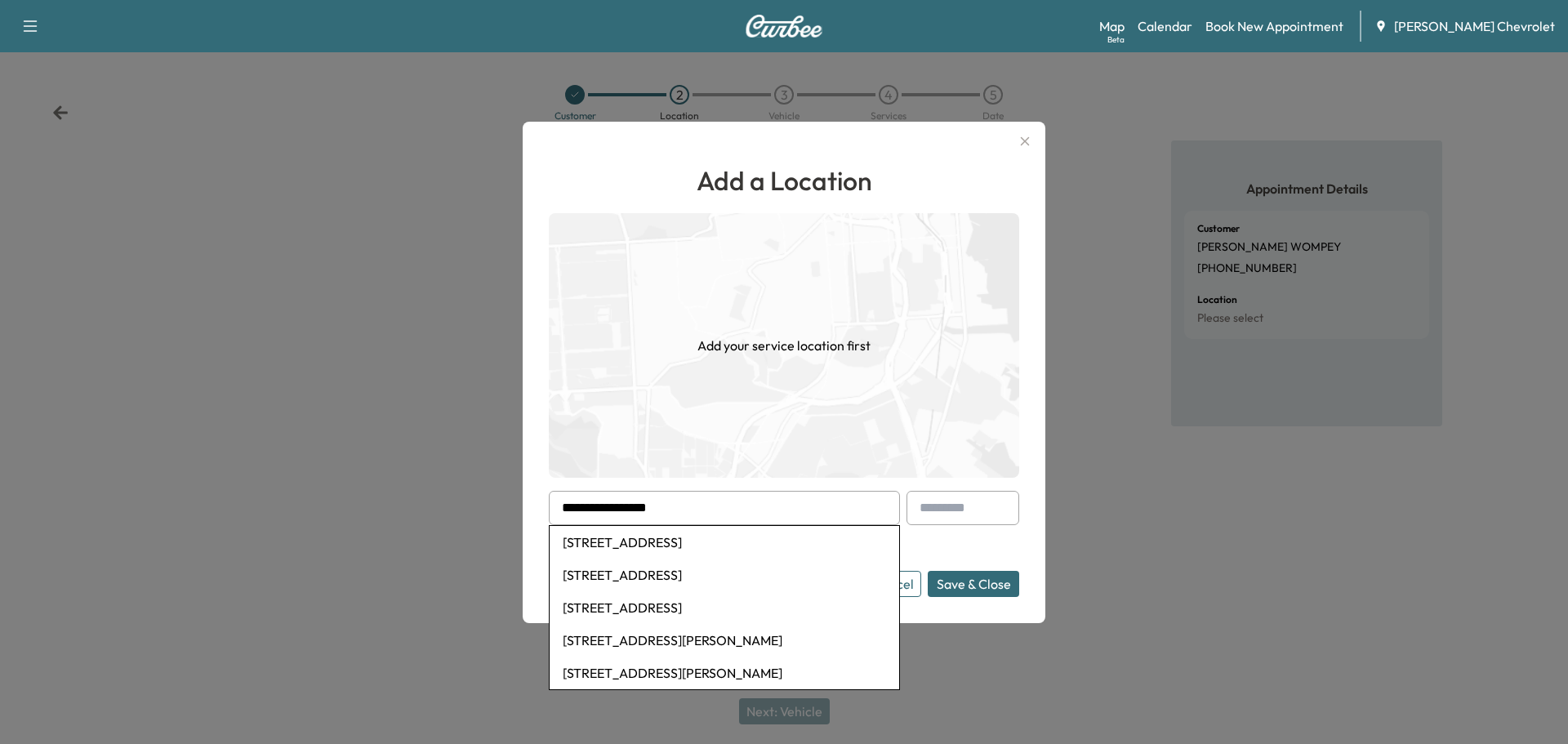
click at [765, 539] on li "[STREET_ADDRESS]" at bounding box center [724, 543] width 349 height 33
type input "**********"
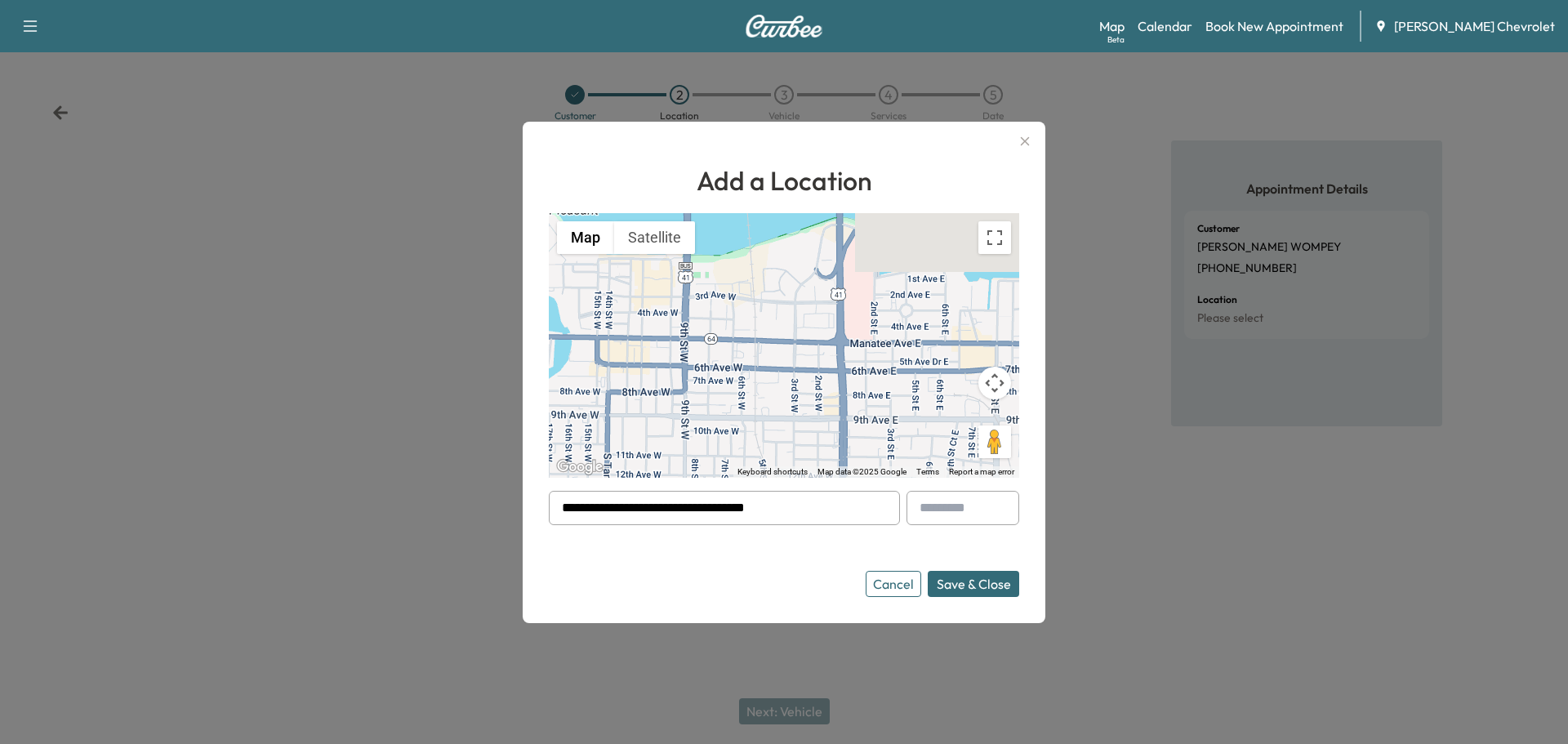
click at [970, 583] on button "Save & Close" at bounding box center [973, 584] width 91 height 26
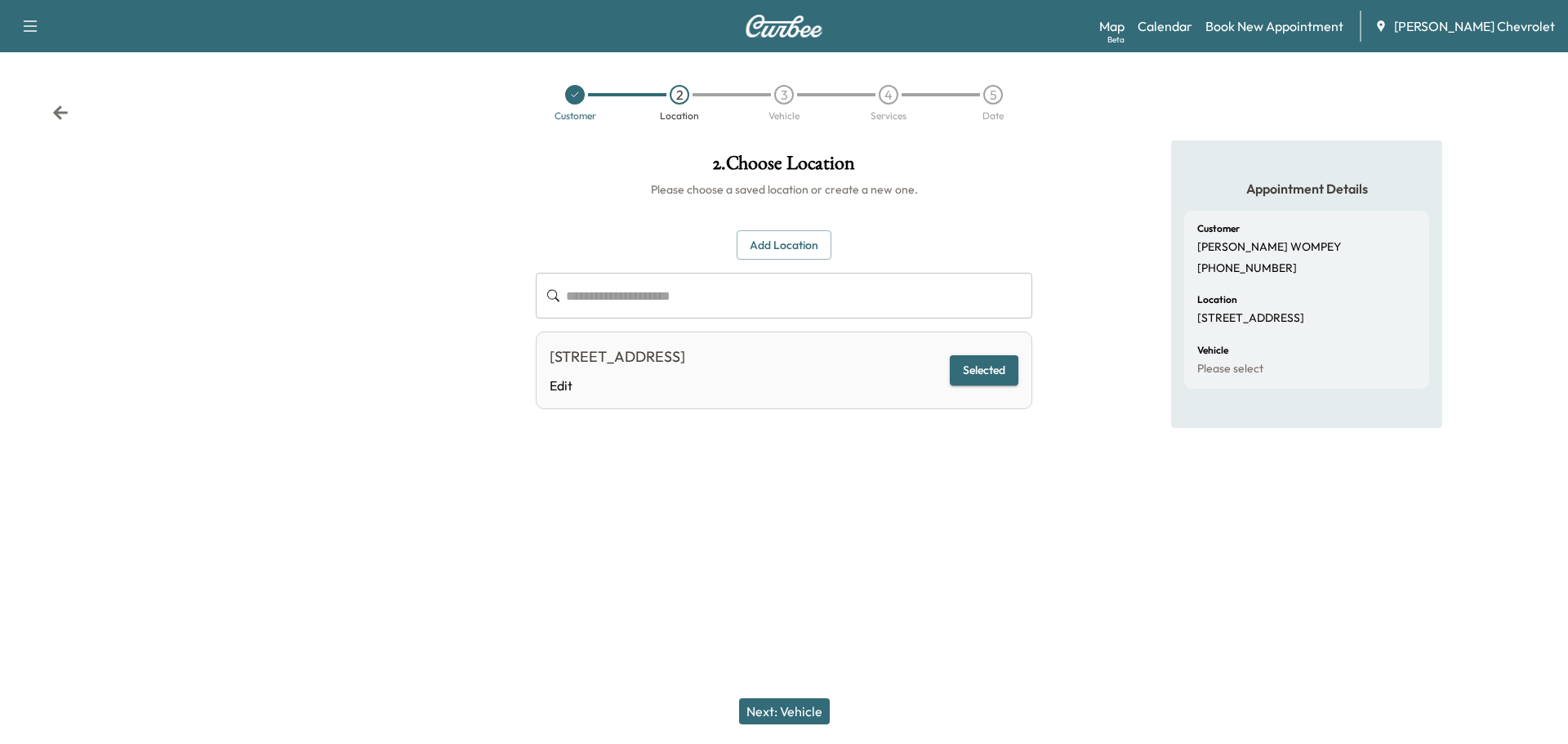
click at [1001, 366] on button "Selected" at bounding box center [984, 370] width 69 height 30
click at [997, 369] on button "Selected" at bounding box center [984, 370] width 69 height 30
click at [802, 713] on button "Next: Vehicle" at bounding box center [784, 711] width 90 height 26
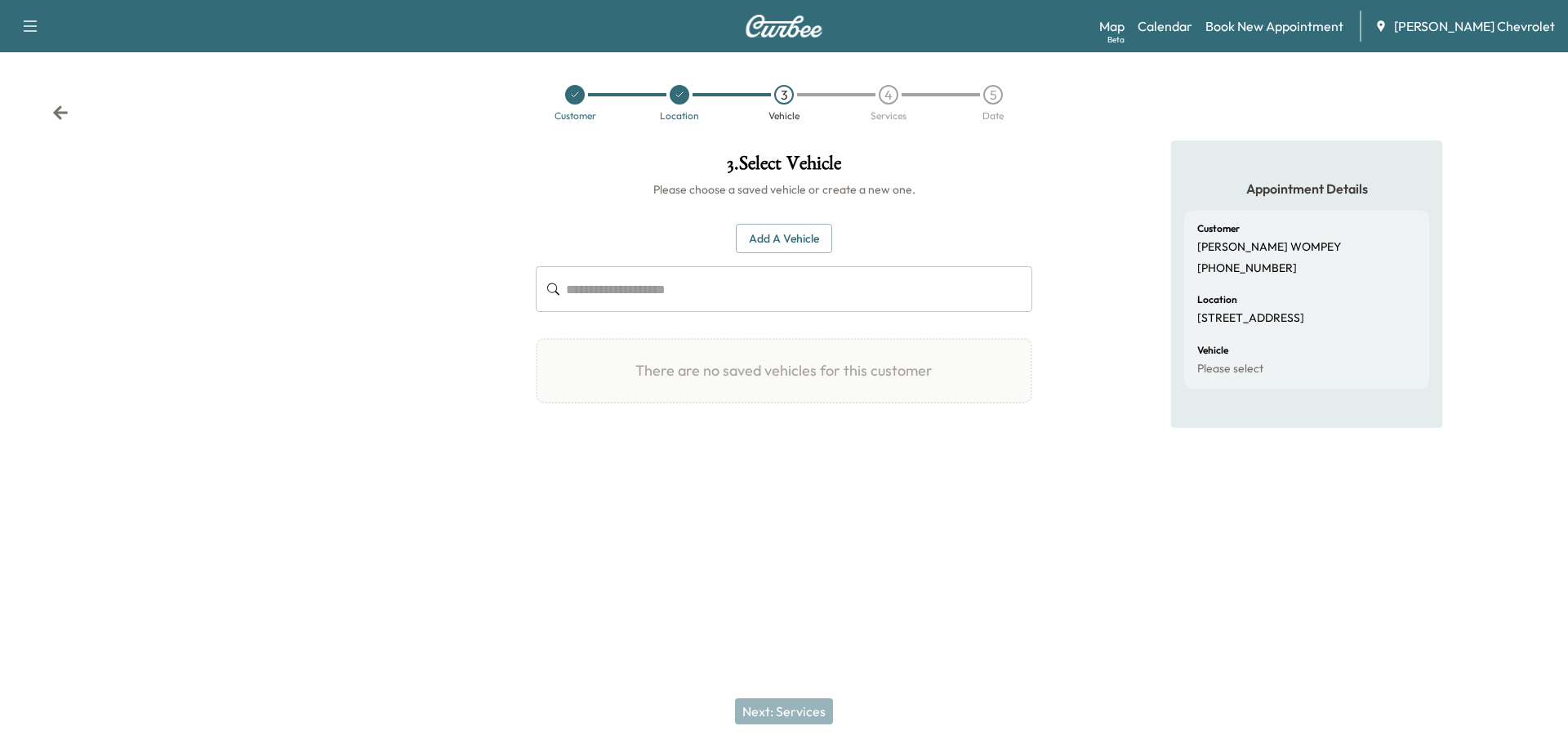
click at [780, 249] on button "Add a Vehicle" at bounding box center [784, 238] width 97 height 30
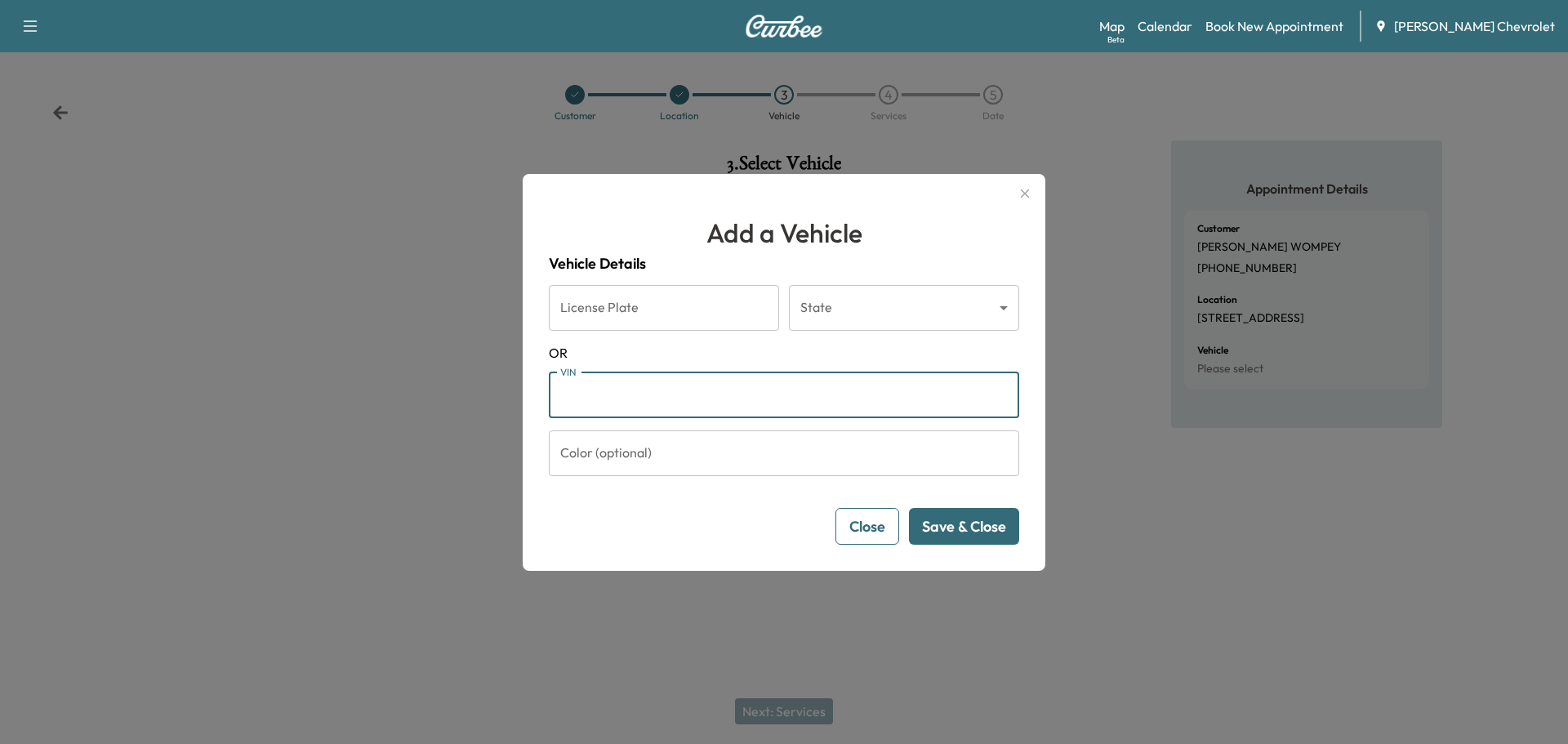
click at [654, 392] on input "VIN" at bounding box center [784, 395] width 470 height 46
paste input "**********"
type input "**********"
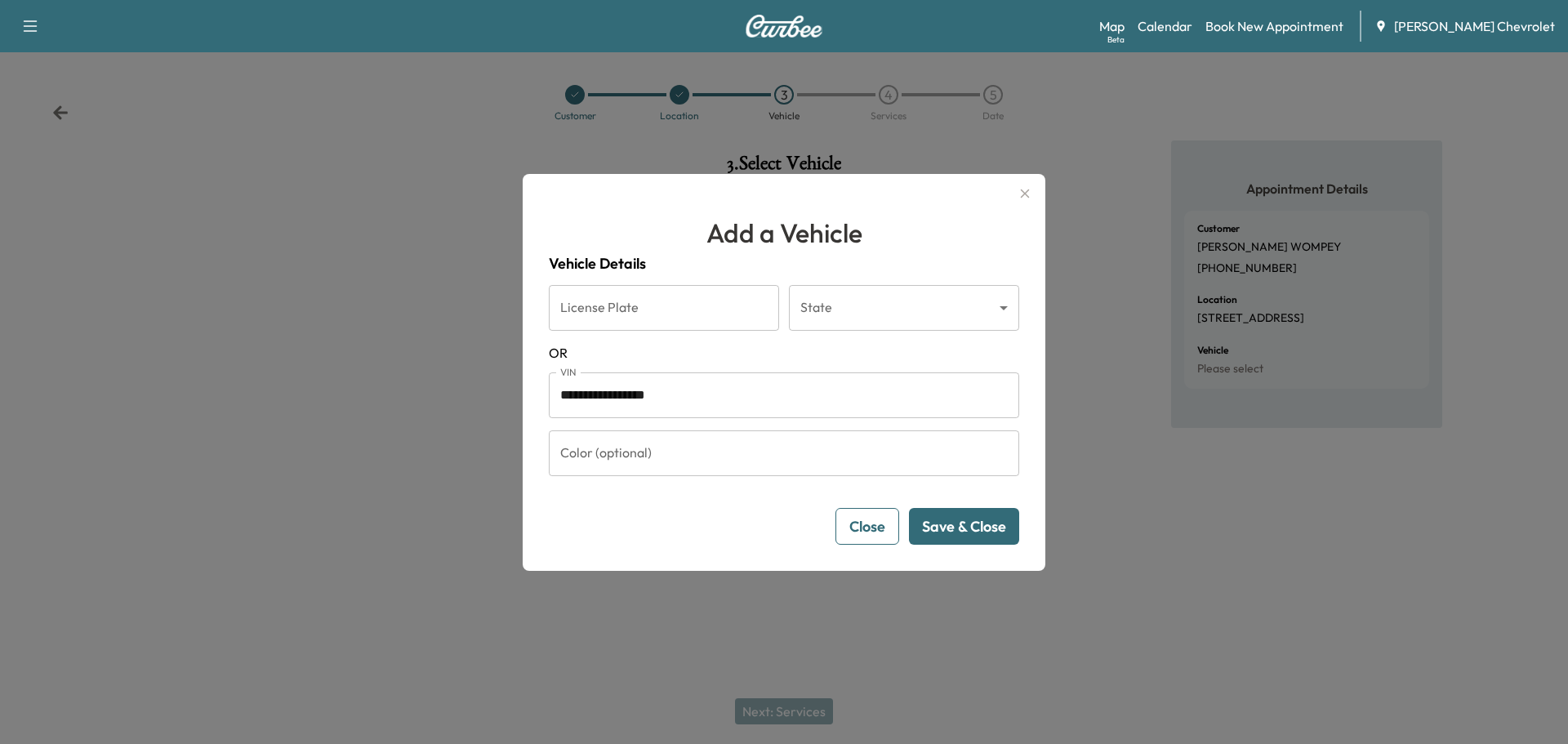
click at [972, 535] on button "Save & Close" at bounding box center [964, 526] width 110 height 37
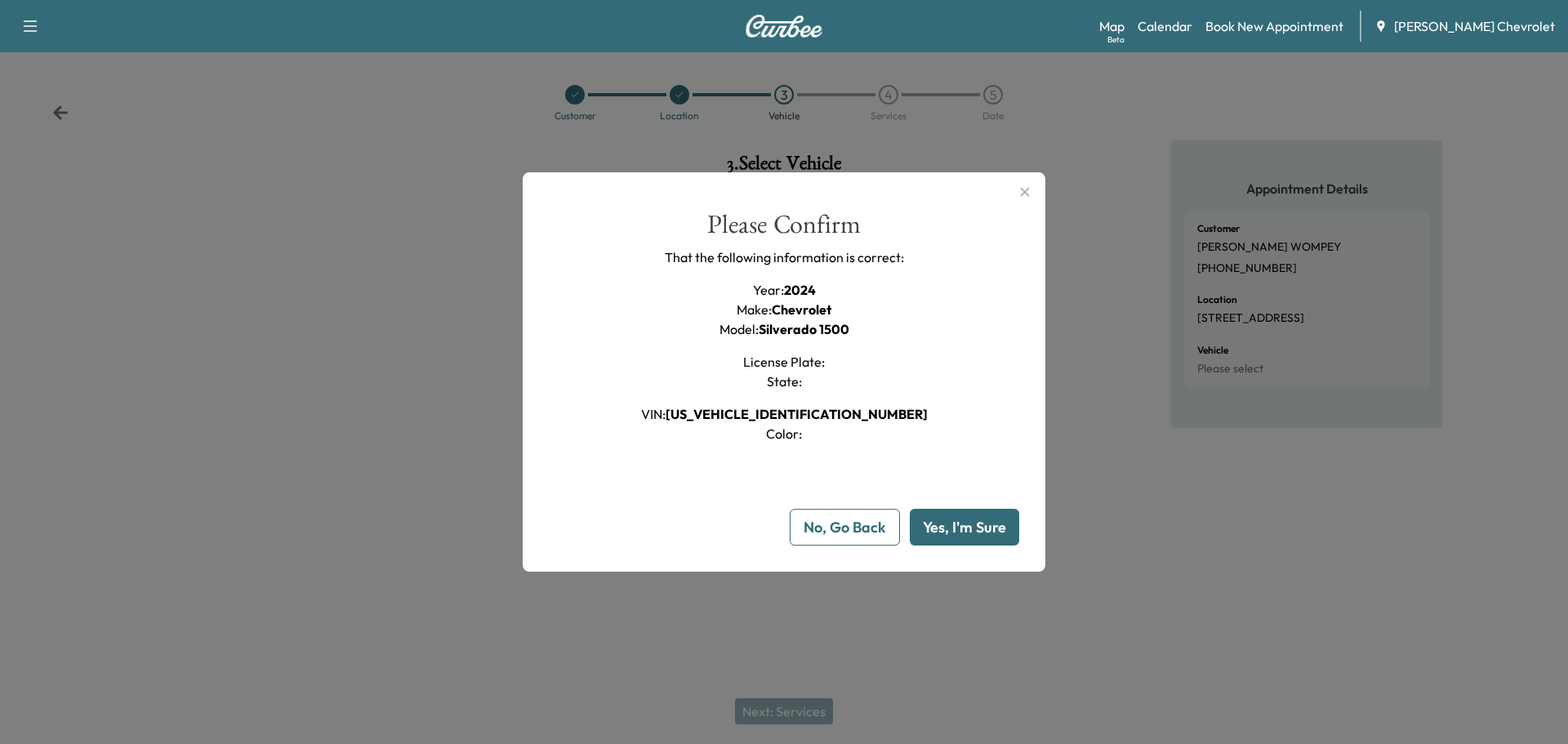
click at [988, 528] on button "Yes, I'm Sure" at bounding box center [964, 527] width 109 height 37
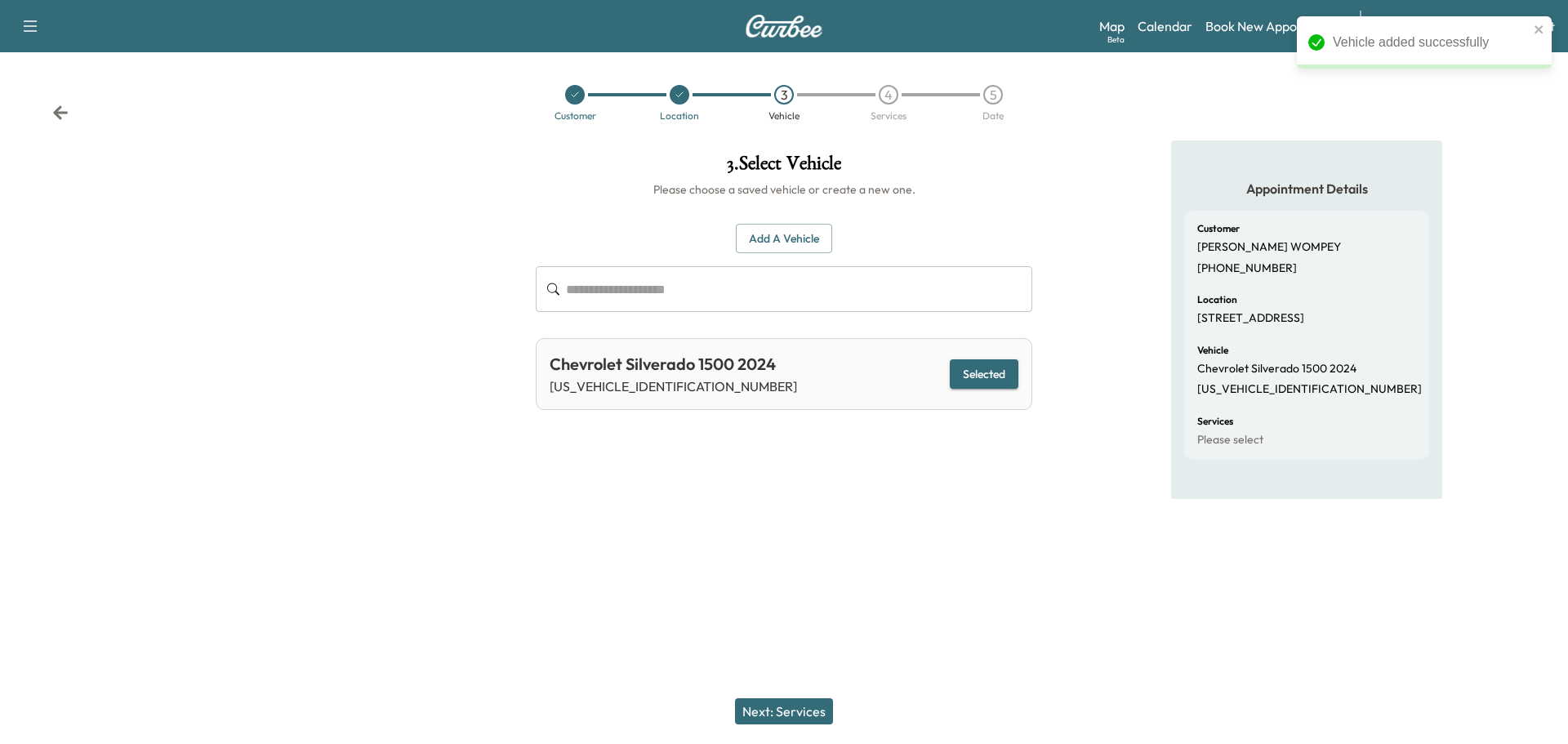
click at [972, 374] on button "Selected" at bounding box center [984, 374] width 69 height 30
click at [973, 374] on button "Selected" at bounding box center [984, 374] width 69 height 30
click at [776, 702] on button "Next: Services" at bounding box center [784, 711] width 98 height 26
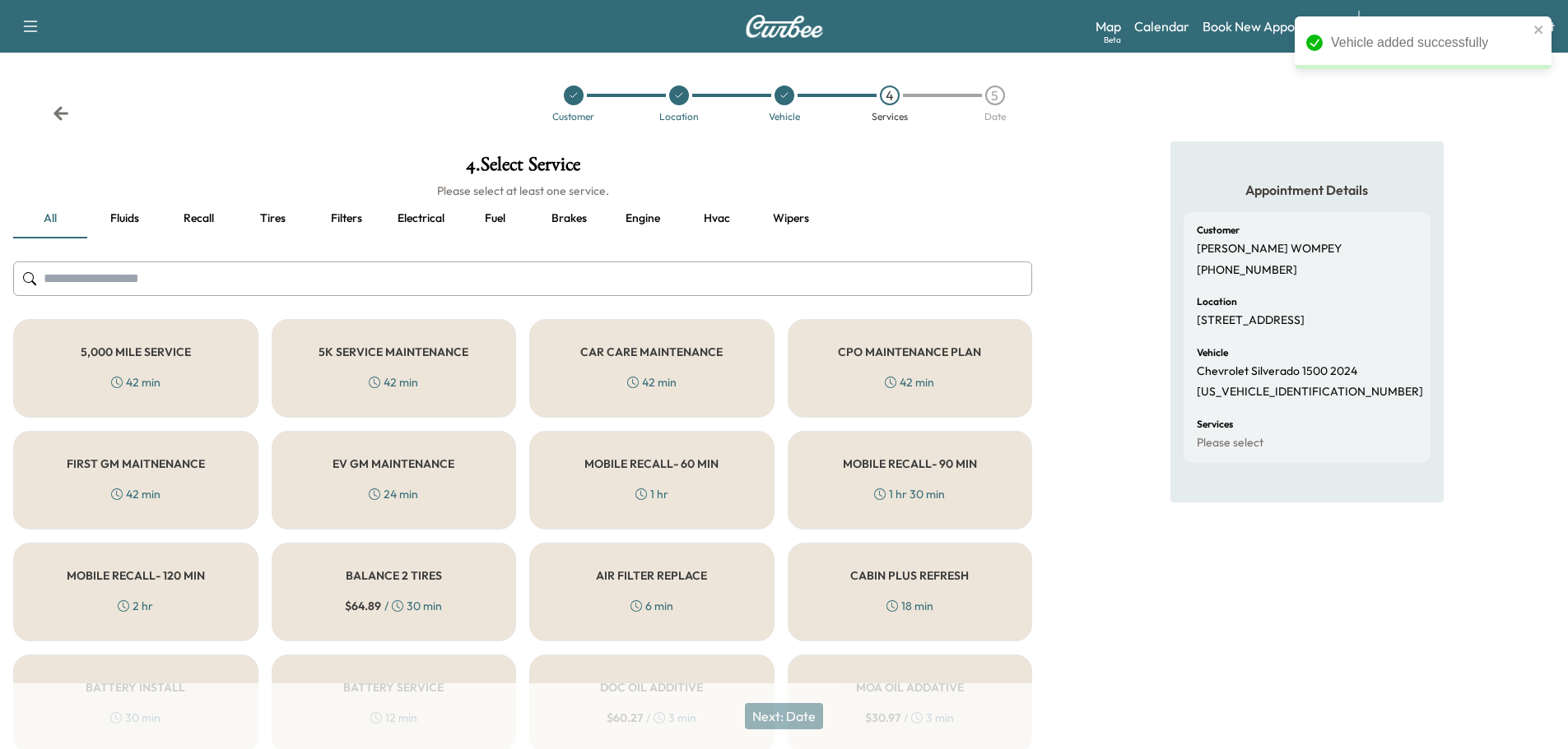
click at [673, 351] on h5 "CAR CARE MAINTENANCE" at bounding box center [651, 352] width 143 height 12
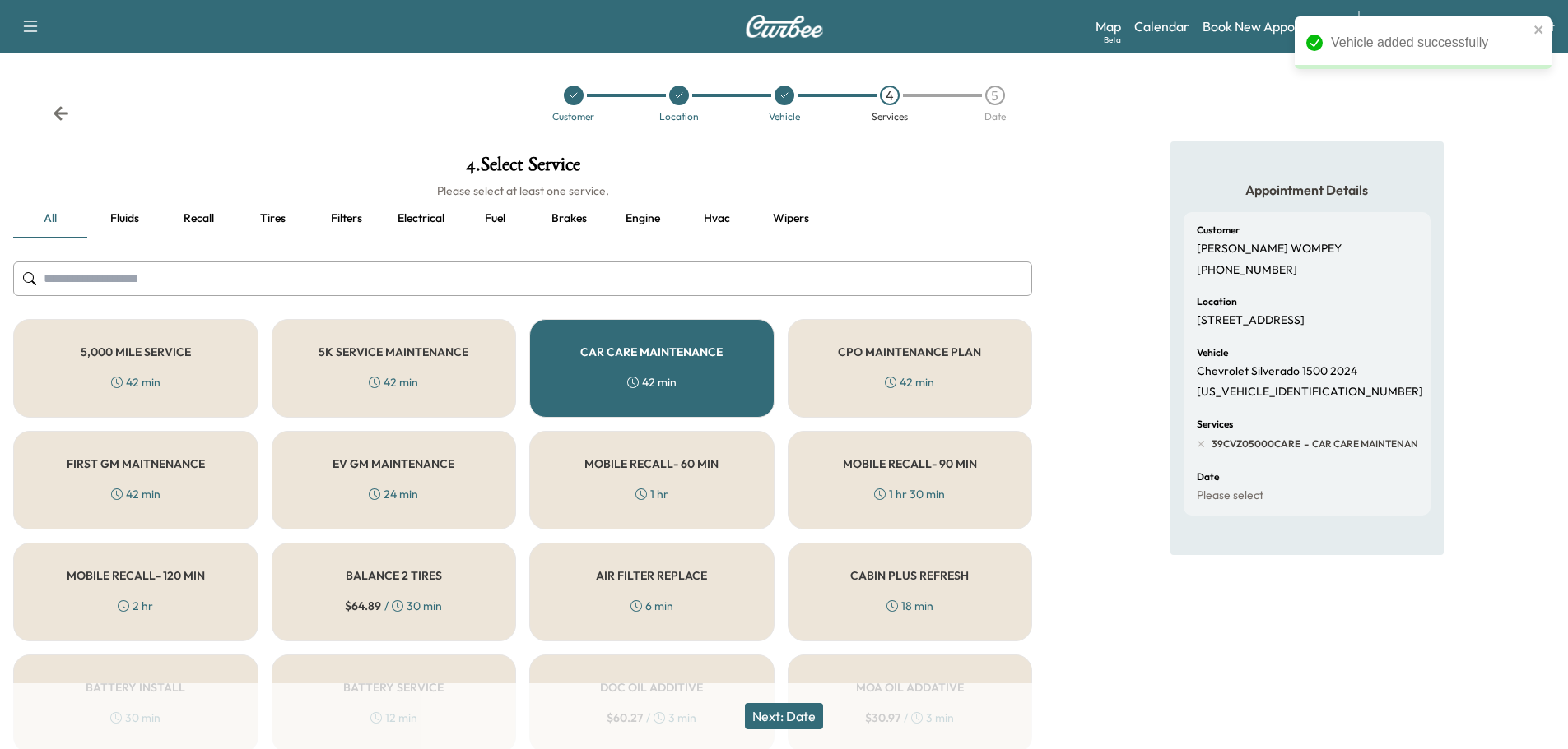
click at [793, 714] on button "Next: Date" at bounding box center [784, 716] width 78 height 26
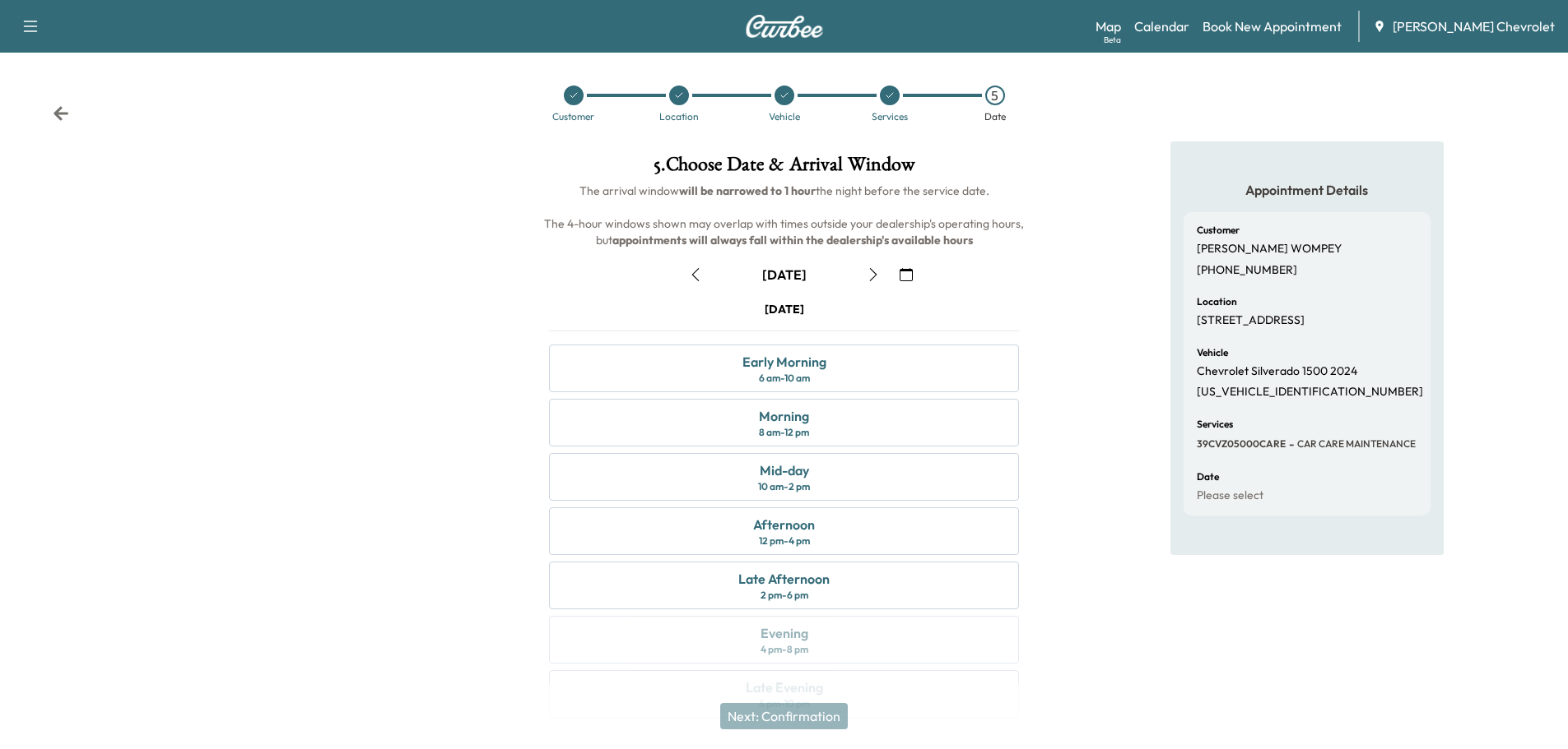
click at [859, 264] on div "[DATE]" at bounding box center [784, 275] width 206 height 26
click at [869, 279] on icon "button" at bounding box center [873, 275] width 13 height 13
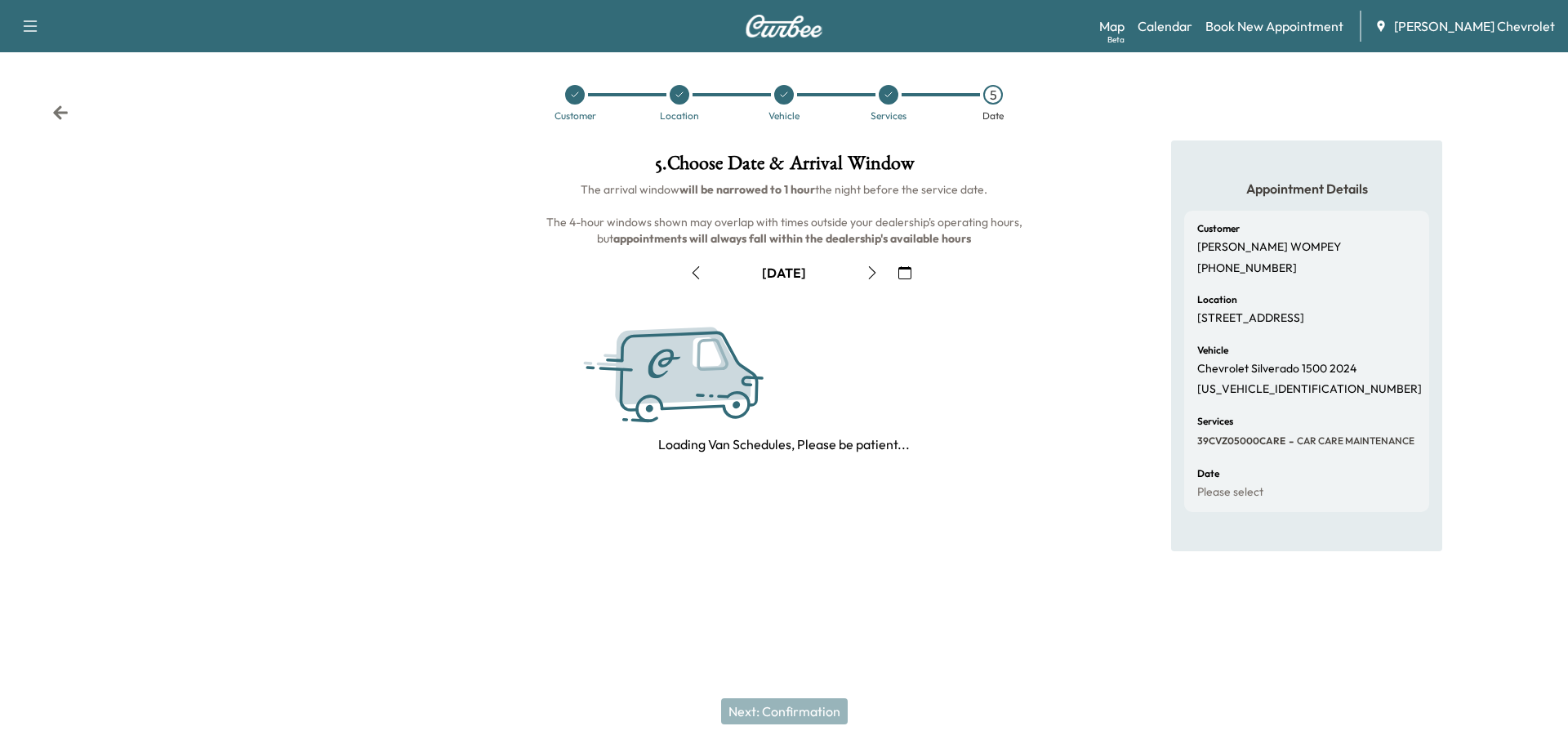
click at [864, 277] on button "button" at bounding box center [872, 273] width 28 height 26
click at [864, 274] on button "button" at bounding box center [872, 273] width 28 height 26
click at [864, 274] on button "button" at bounding box center [867, 273] width 28 height 26
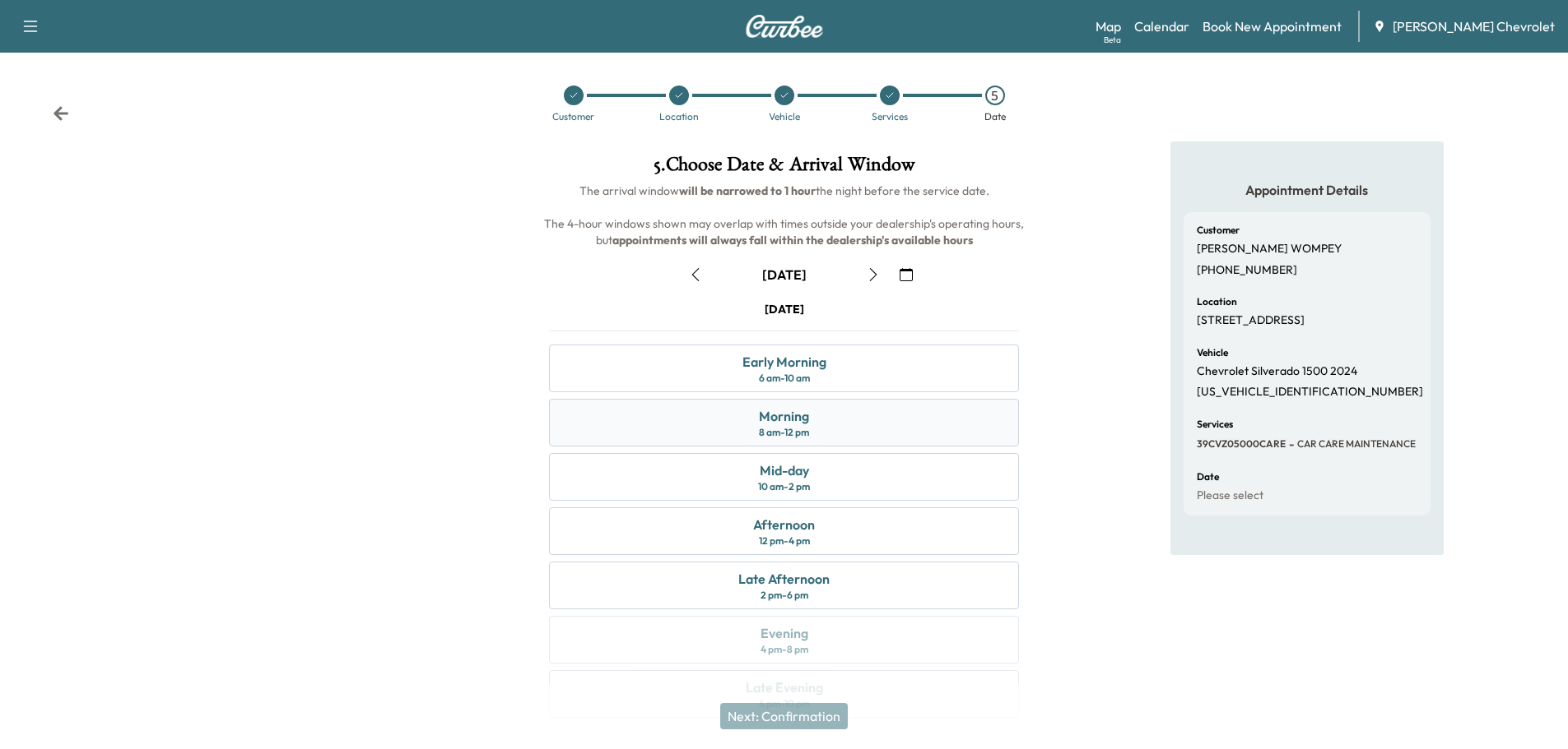
click at [806, 439] on div "Morning 8 am - 12 pm" at bounding box center [784, 423] width 470 height 47
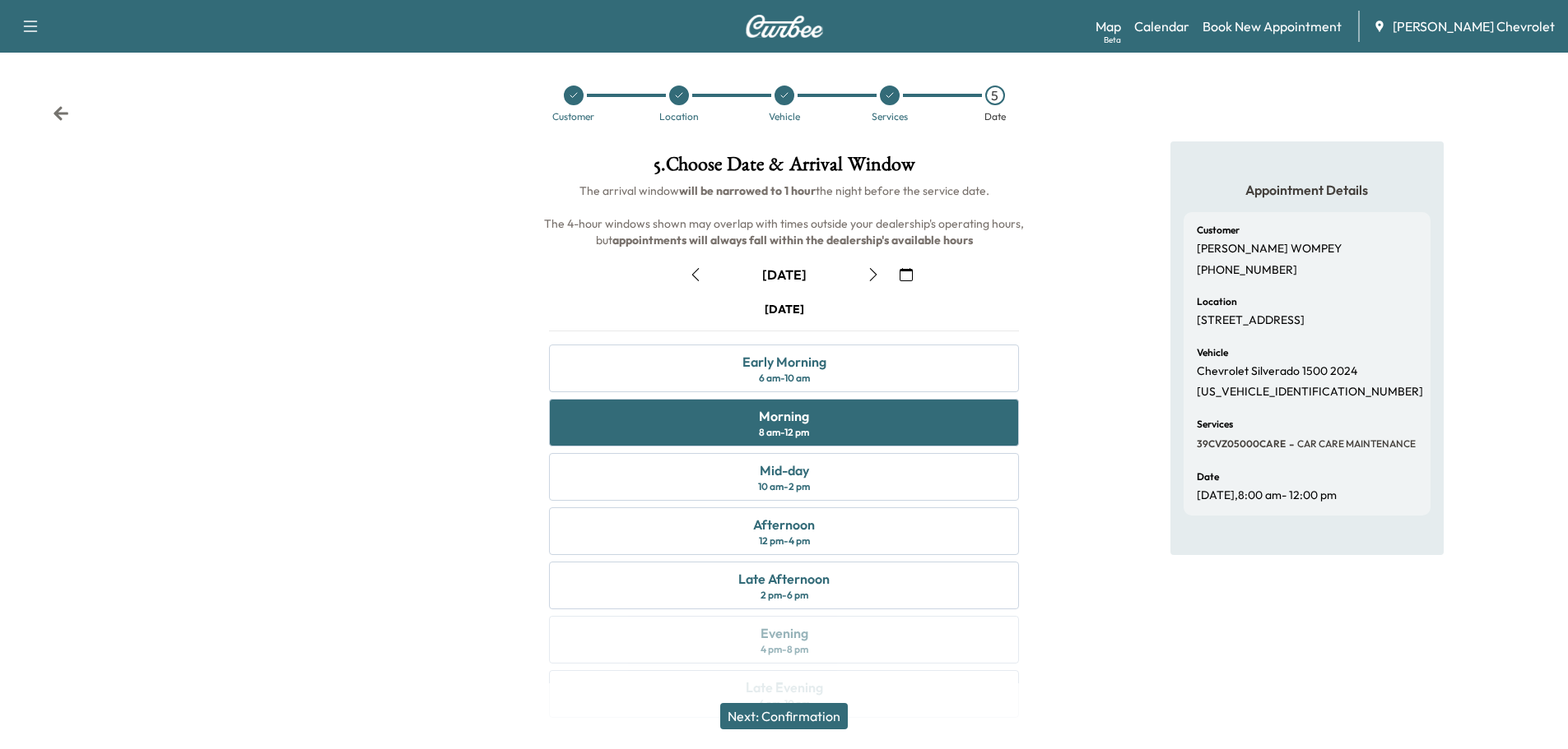
click at [788, 711] on button "Next: Confirmation" at bounding box center [784, 716] width 127 height 26
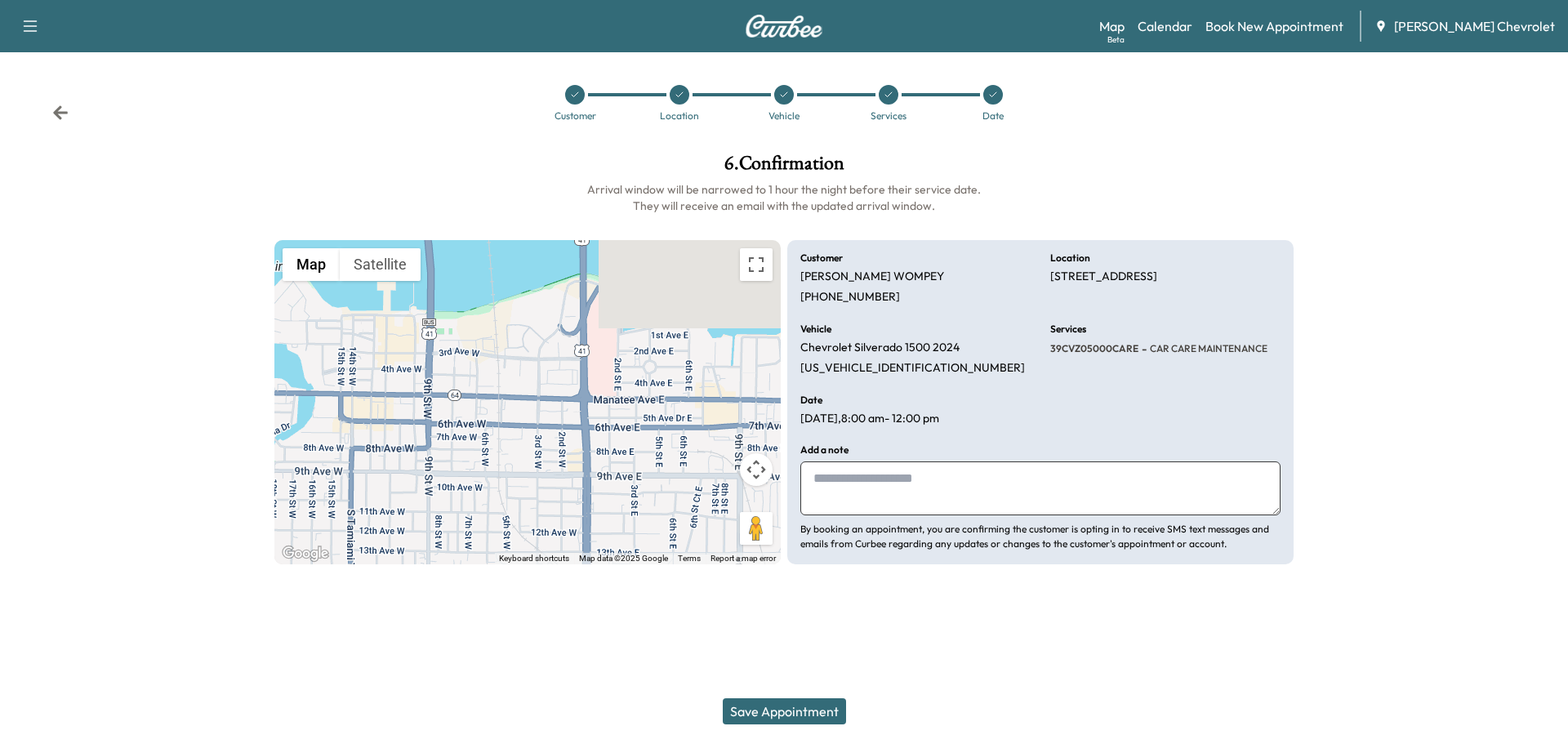
click at [918, 473] on textarea at bounding box center [1041, 488] width 480 height 54
click at [872, 496] on textarea at bounding box center [1041, 488] width 480 height 54
click at [903, 472] on textarea at bounding box center [1041, 488] width 480 height 54
click at [910, 490] on textarea at bounding box center [1041, 488] width 480 height 54
click at [789, 708] on button "Save Appointment" at bounding box center [784, 711] width 124 height 26
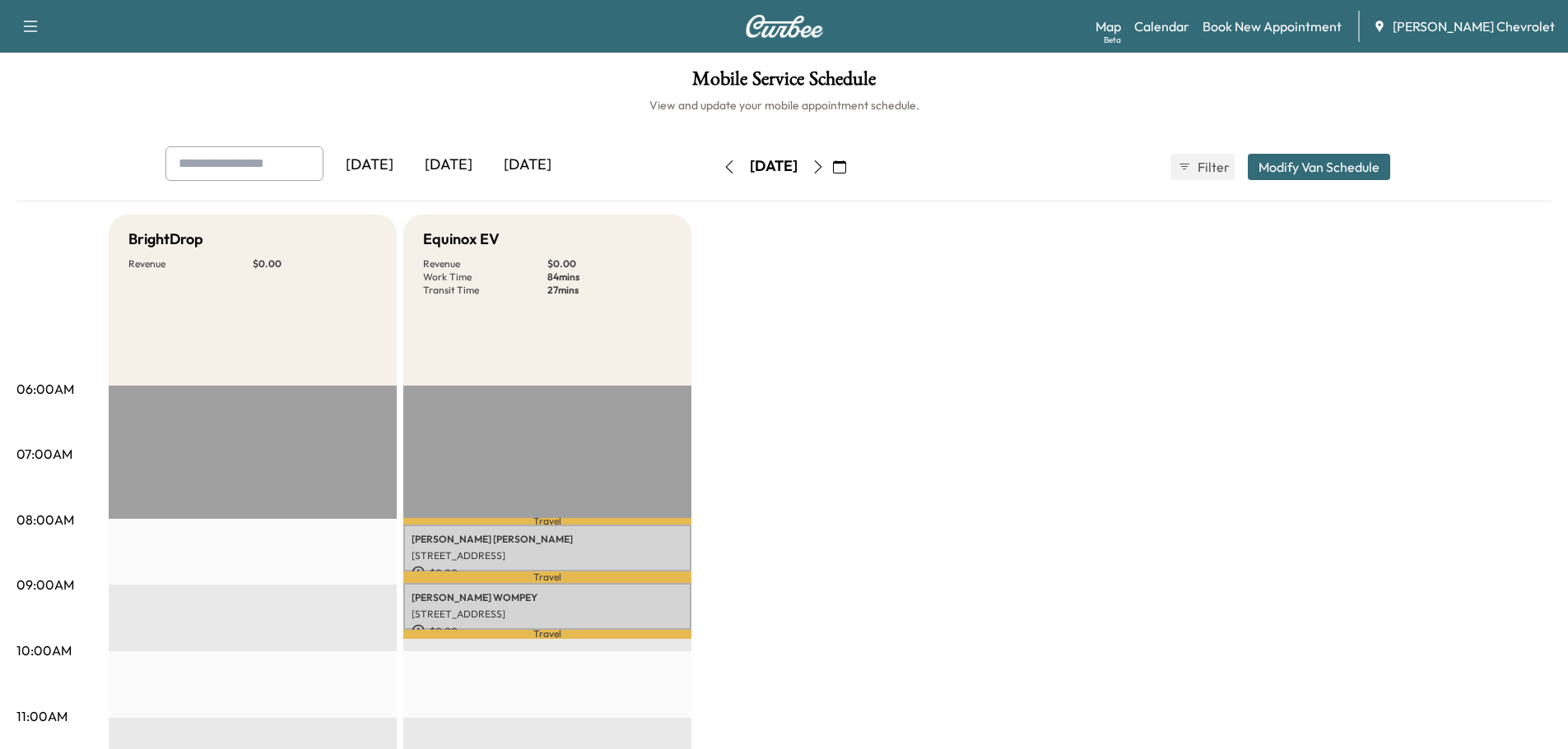
click at [240, 316] on div "BrightDrop Revenue $ 0.00" at bounding box center [252, 300] width 288 height 171
click at [221, 246] on div "BrightDrop" at bounding box center [252, 239] width 248 height 23
click at [1322, 169] on button "Modify Van Schedule" at bounding box center [1319, 166] width 143 height 26
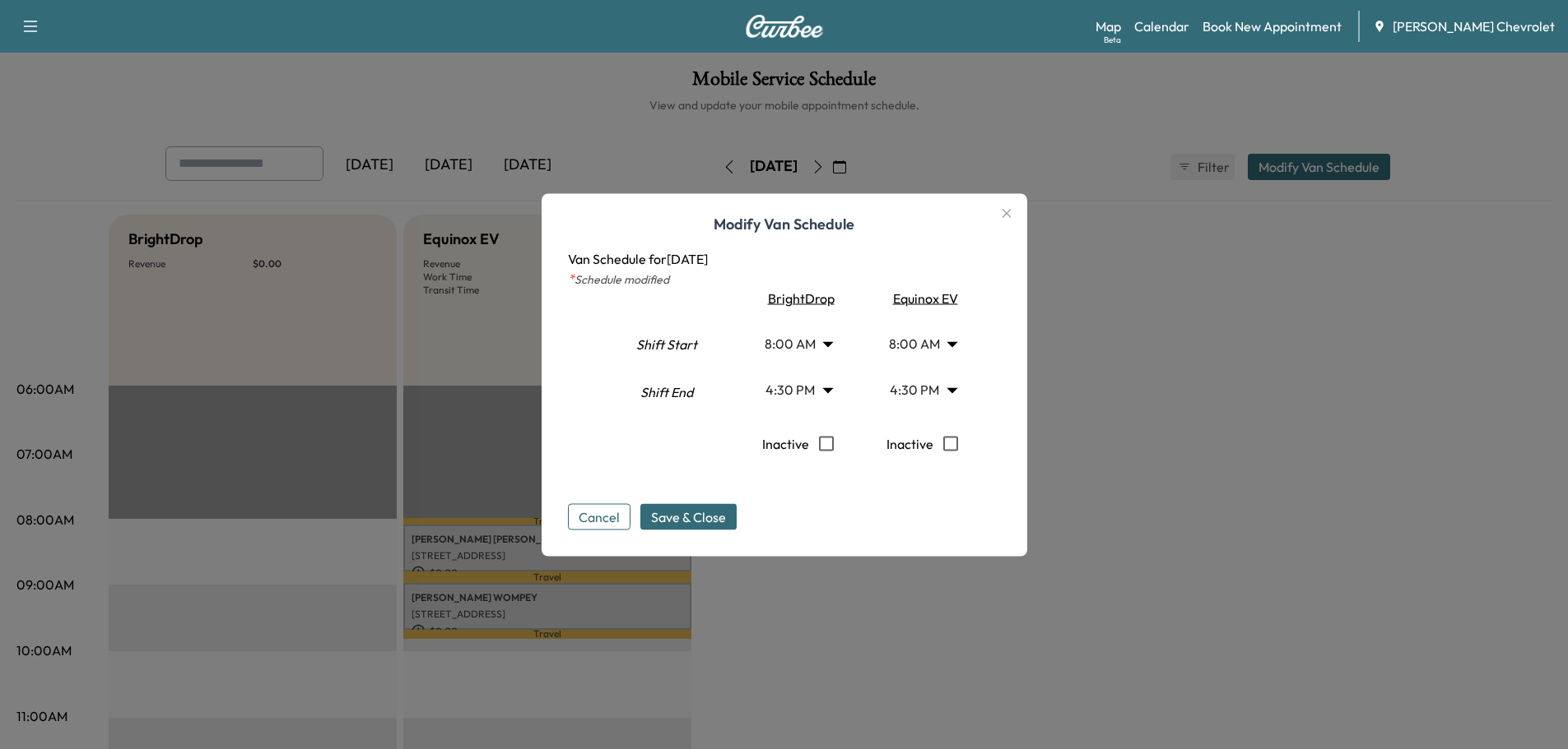
click at [1271, 327] on div at bounding box center [784, 374] width 1568 height 749
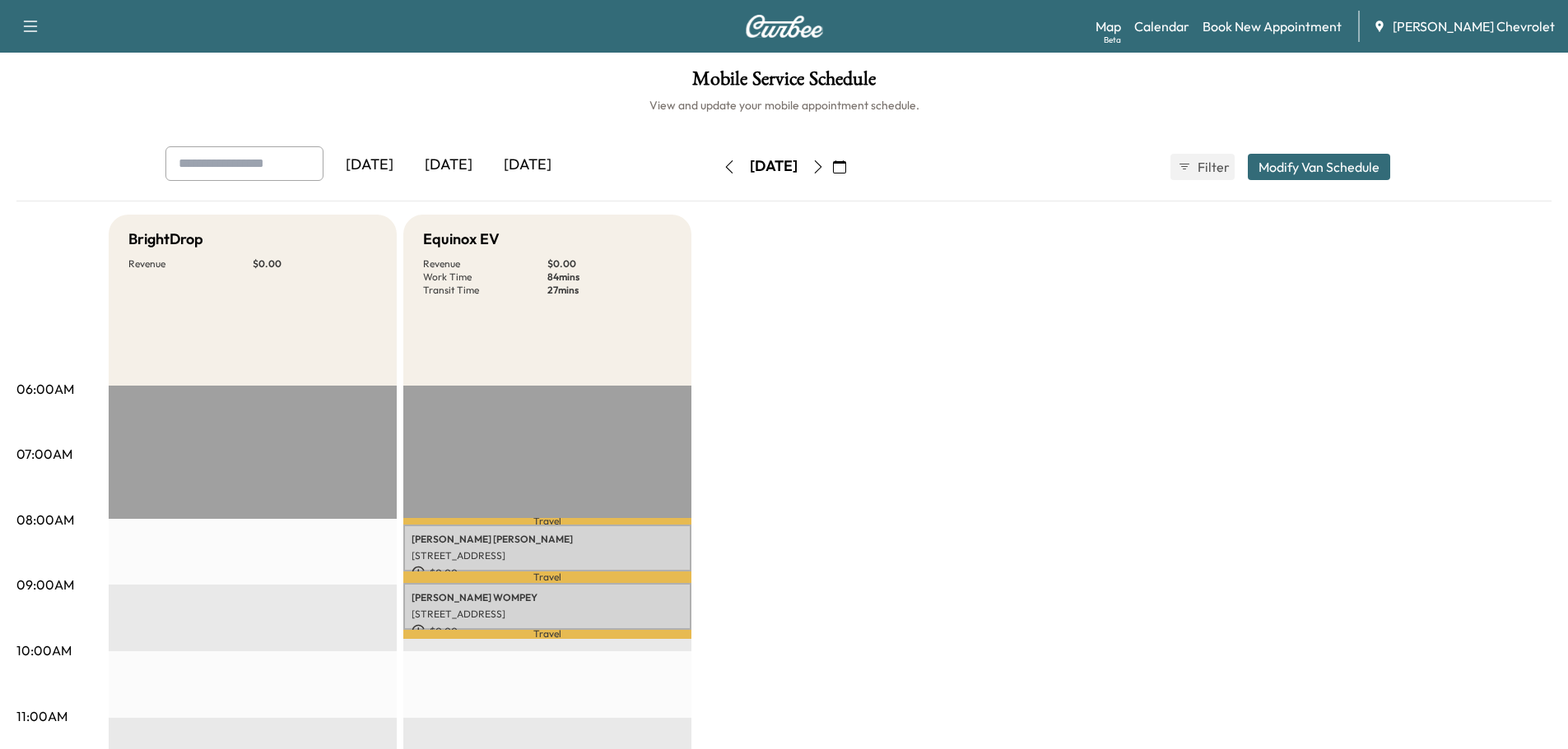
drag, startPoint x: 997, startPoint y: 408, endPoint x: 955, endPoint y: 421, distance: 44.0
click at [479, 609] on p "[STREET_ADDRESS]" at bounding box center [547, 614] width 272 height 13
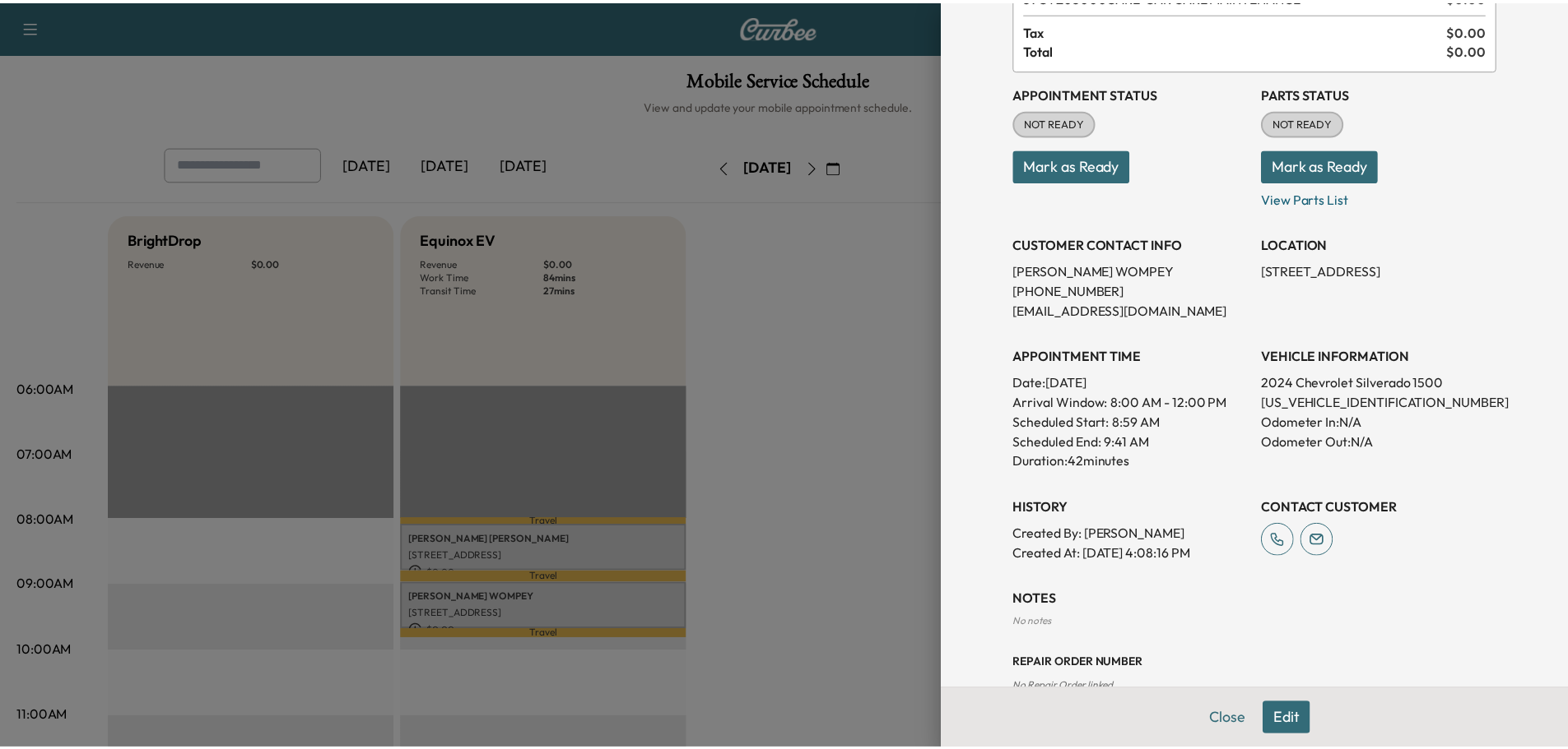
scroll to position [162, 0]
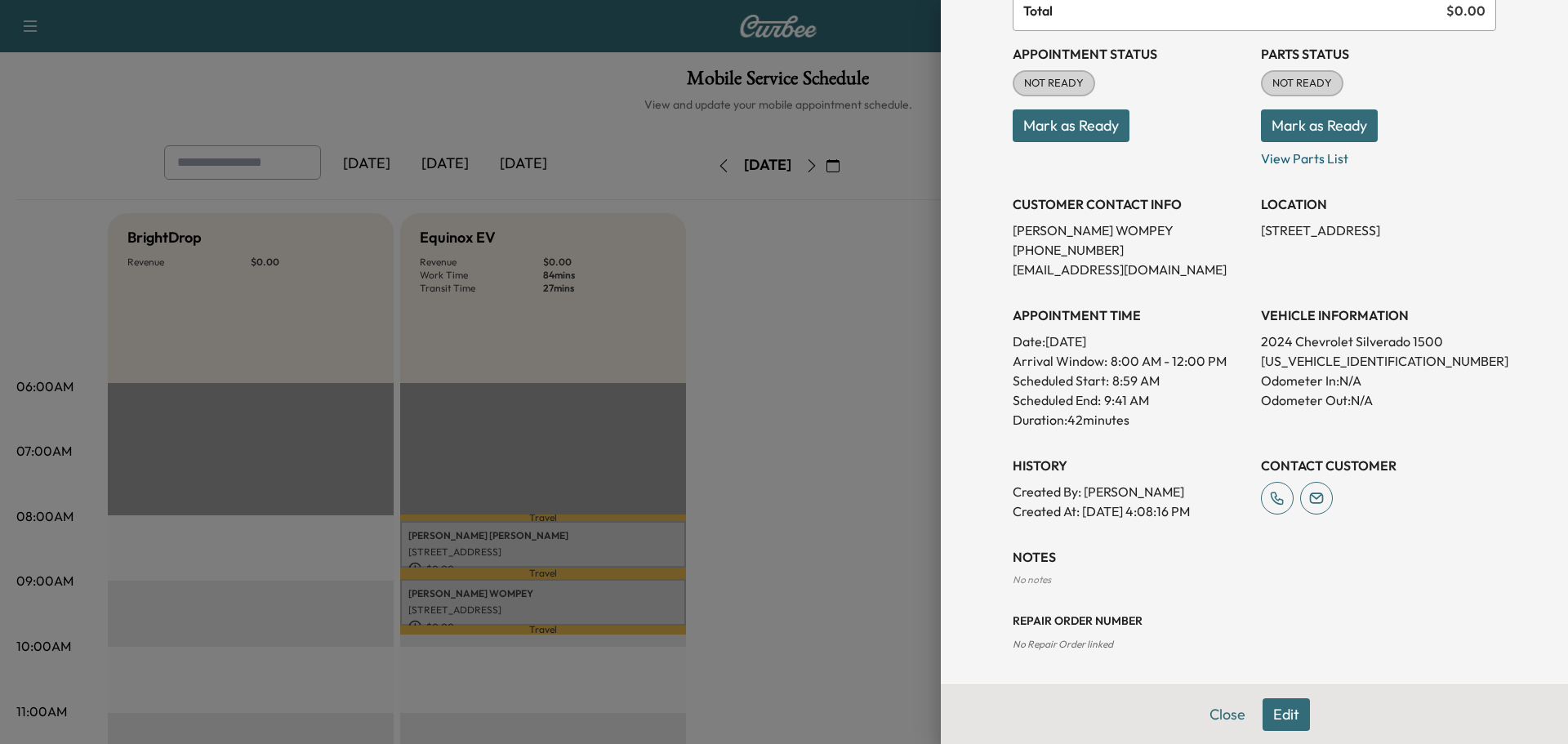
drag, startPoint x: 840, startPoint y: 378, endPoint x: 845, endPoint y: 361, distance: 17.7
click at [843, 374] on div at bounding box center [784, 372] width 1568 height 744
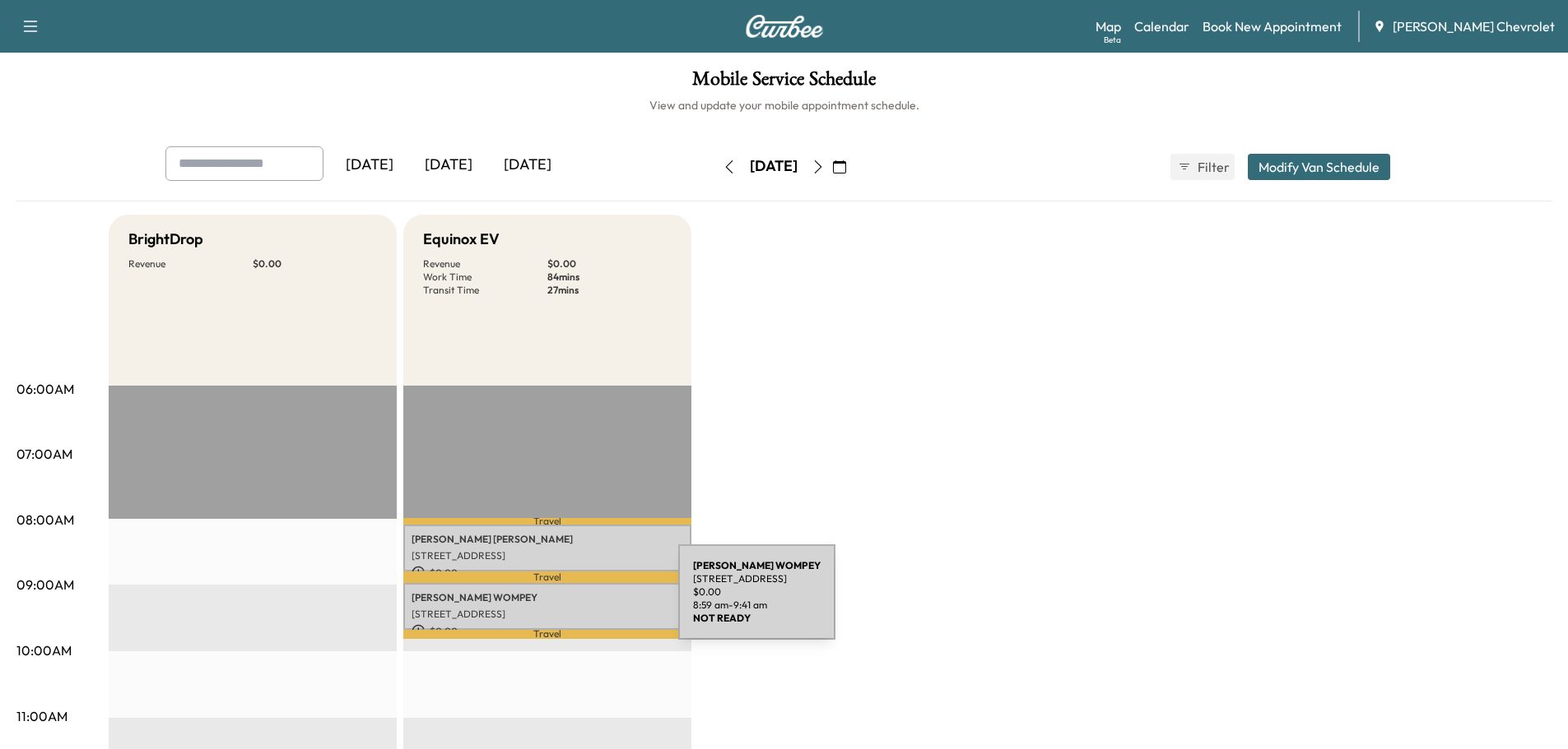
click at [556, 601] on p "[PERSON_NAME]" at bounding box center [547, 598] width 272 height 13
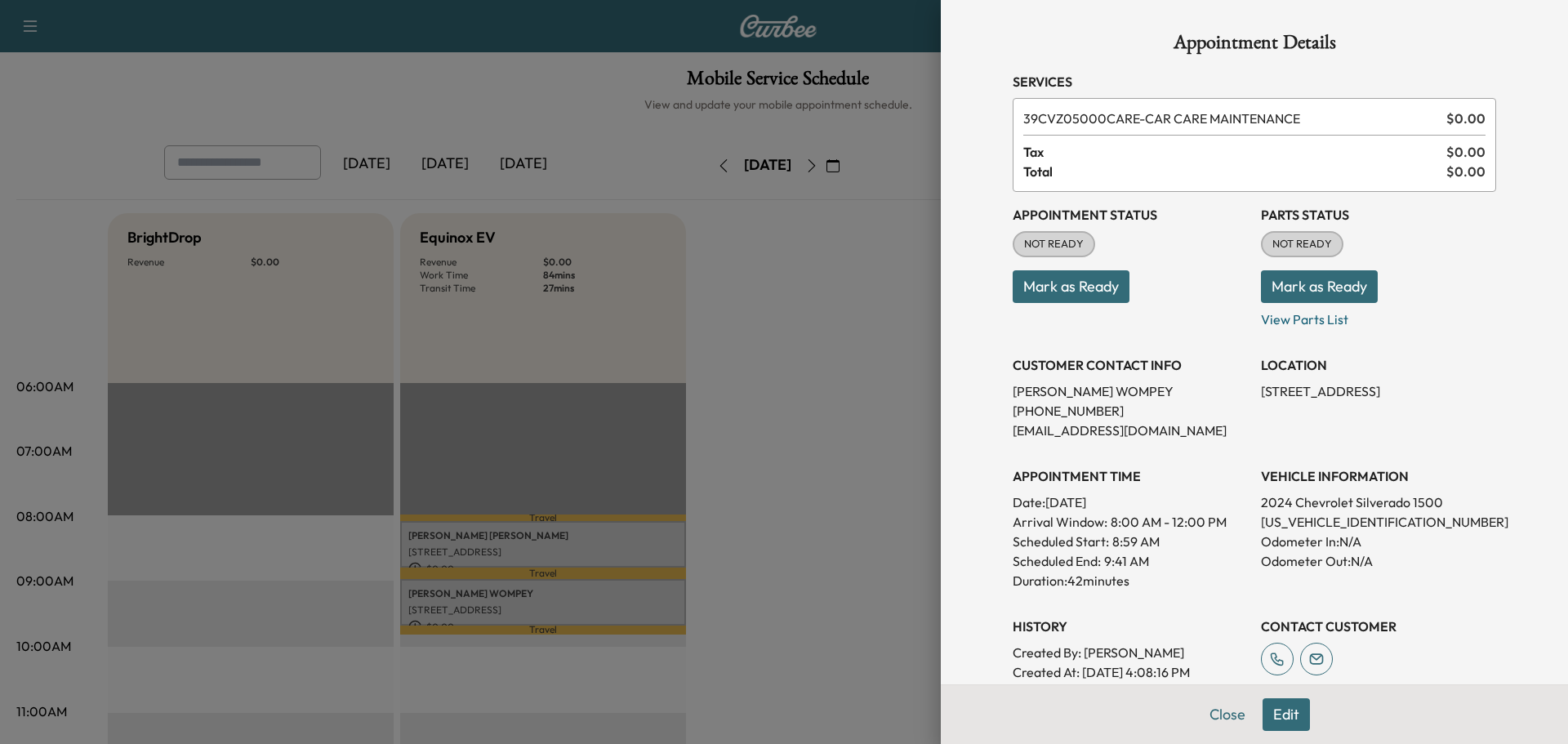
click at [793, 289] on div at bounding box center [784, 372] width 1568 height 744
